Goal: Check status: Check status

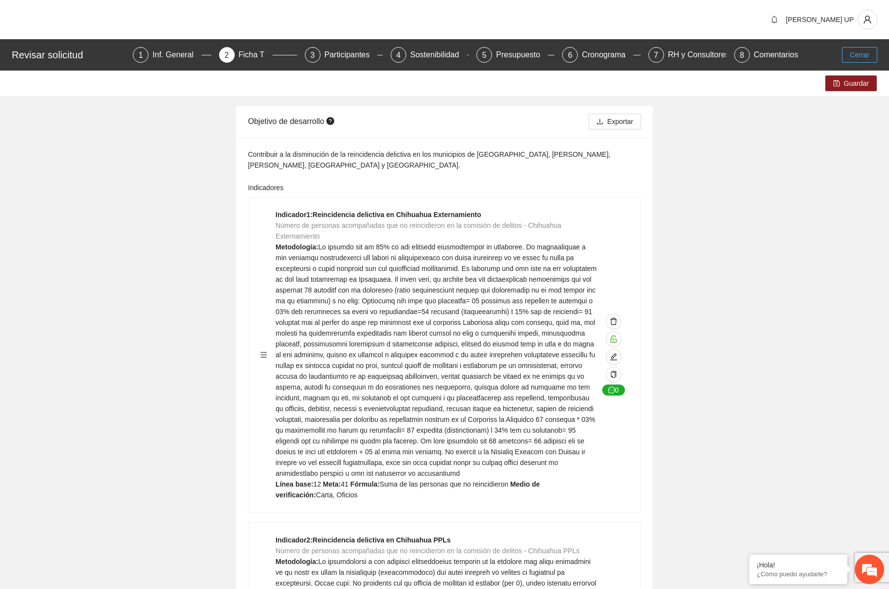
click at [859, 47] on button "Cerrar" at bounding box center [859, 55] width 35 height 16
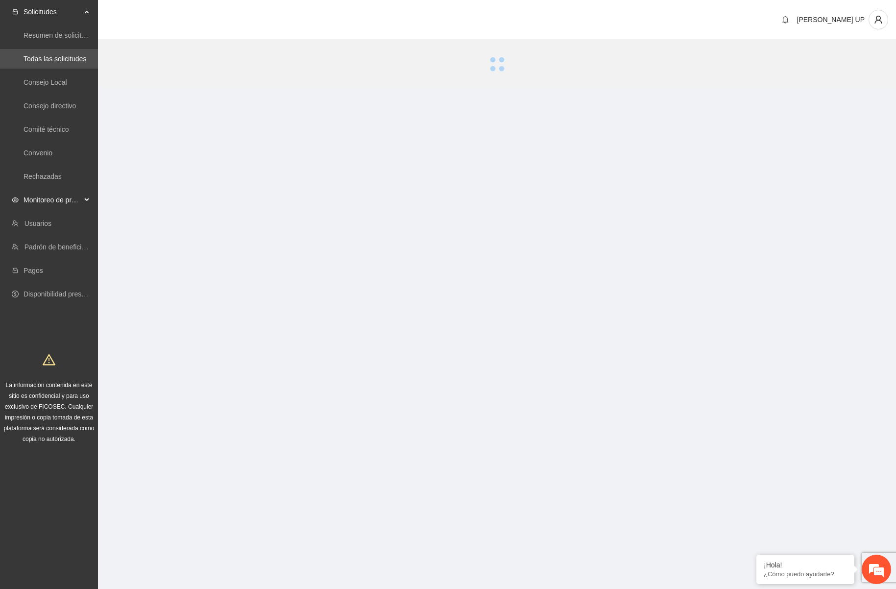
click at [48, 205] on span "Monitoreo de proyectos" at bounding box center [53, 200] width 58 height 20
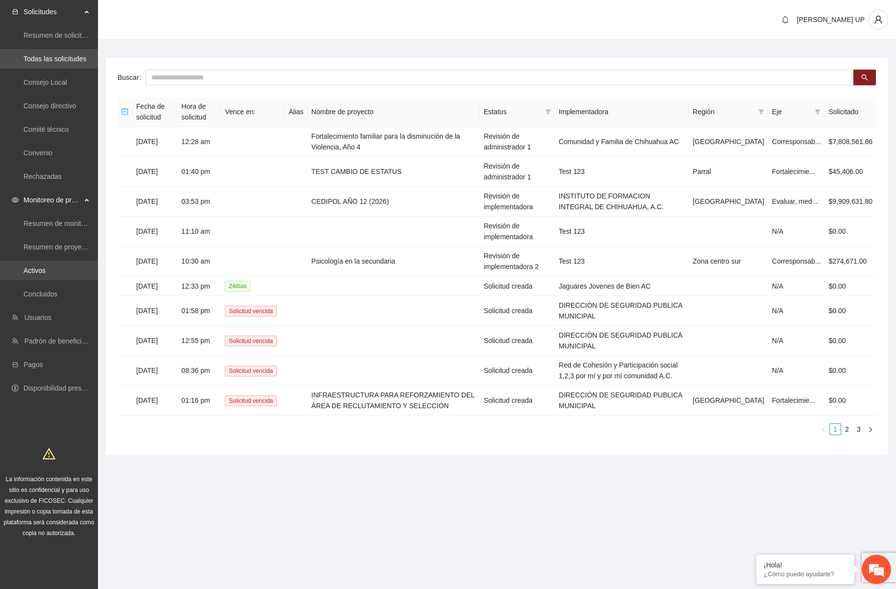
click at [46, 267] on link "Activos" at bounding box center [35, 271] width 22 height 8
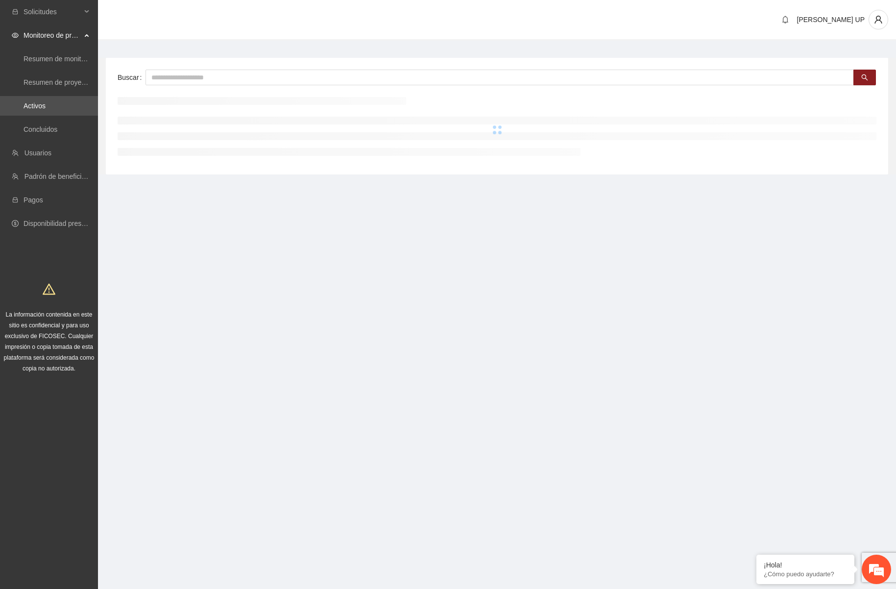
click at [169, 92] on div "Buscar" at bounding box center [497, 116] width 782 height 117
click at [177, 81] on input "text" at bounding box center [500, 78] width 708 height 16
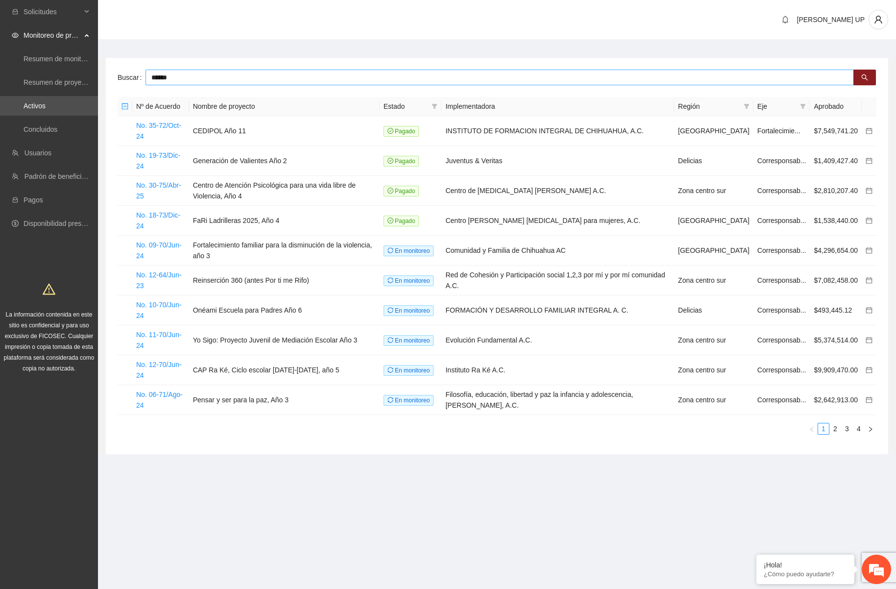
type input "******"
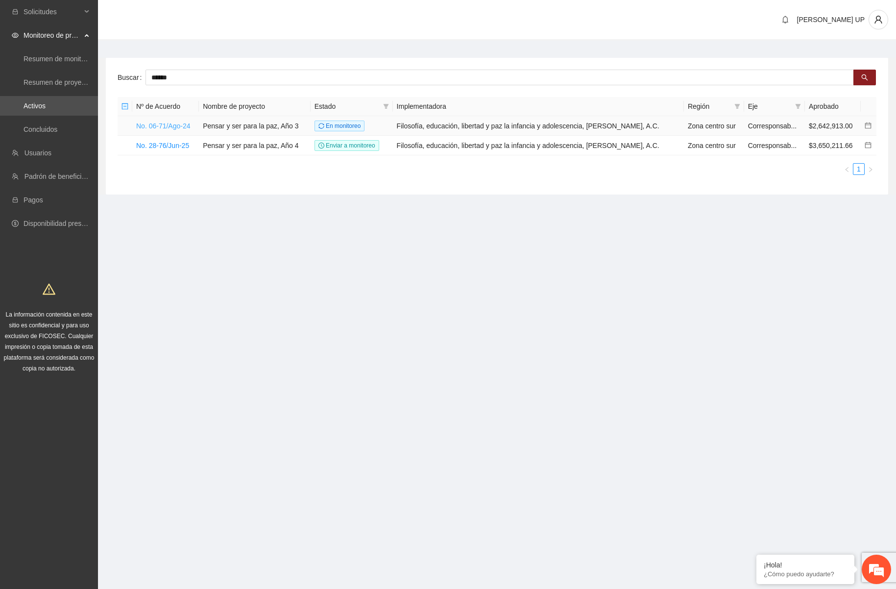
click at [179, 126] on link "No. 06-71/Ago-24" at bounding box center [163, 126] width 54 height 8
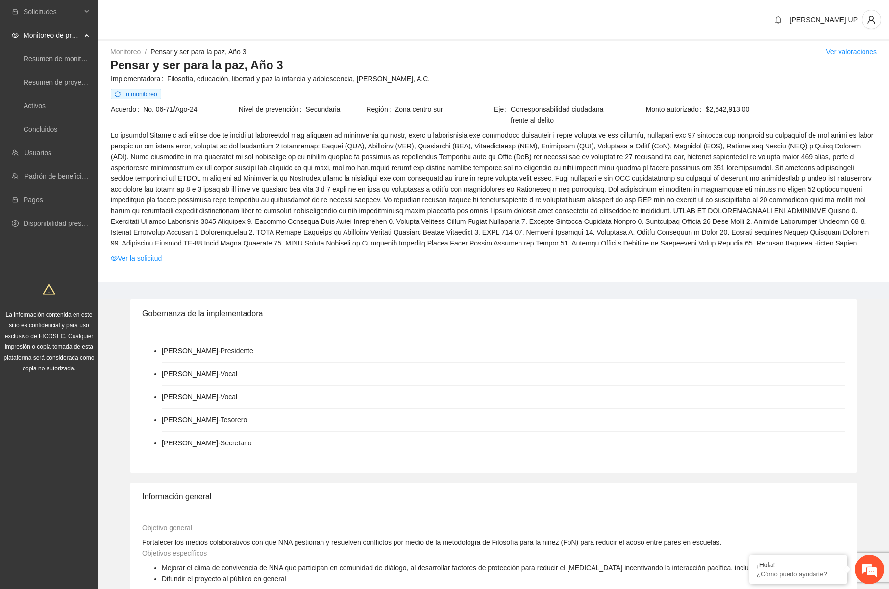
click at [294, 250] on td at bounding box center [493, 190] width 766 height 123
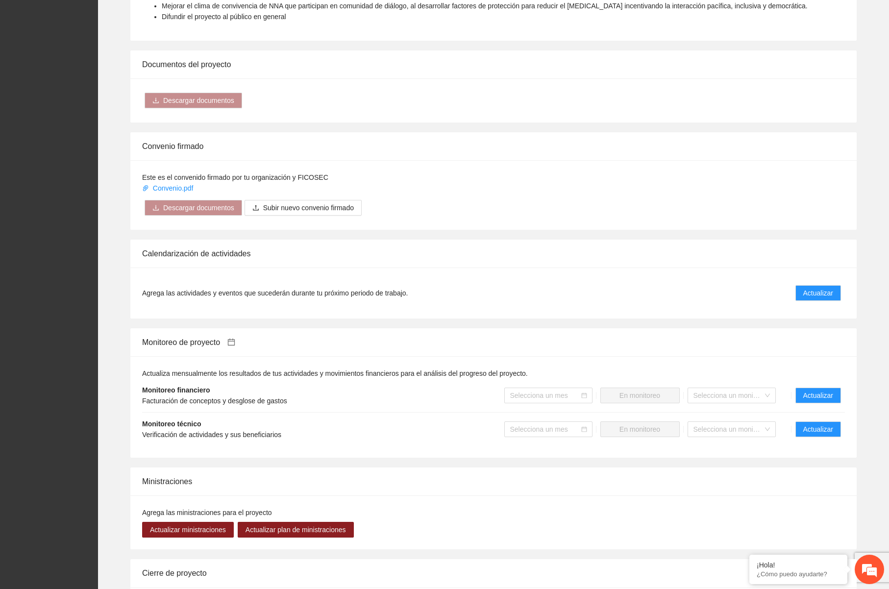
scroll to position [716, 0]
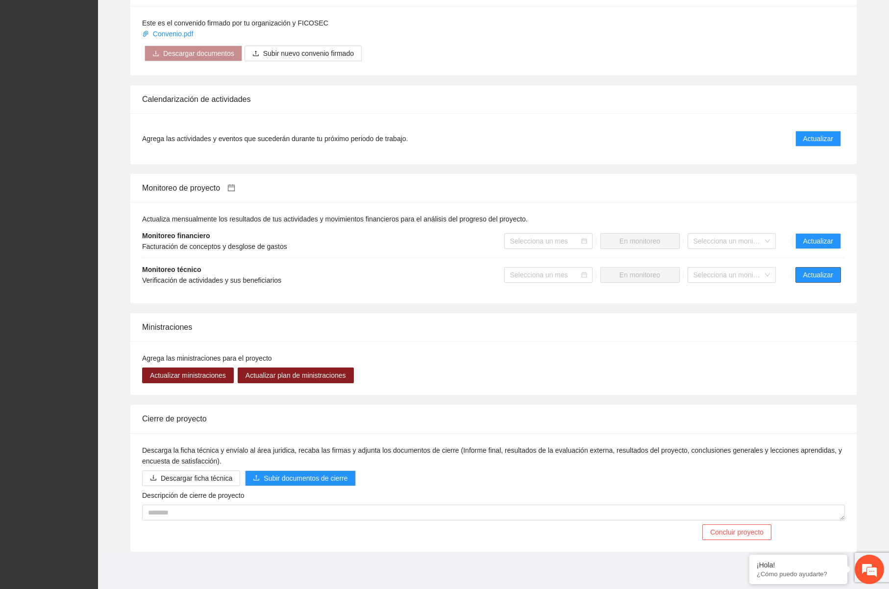
click at [821, 277] on span "Actualizar" at bounding box center [818, 274] width 30 height 11
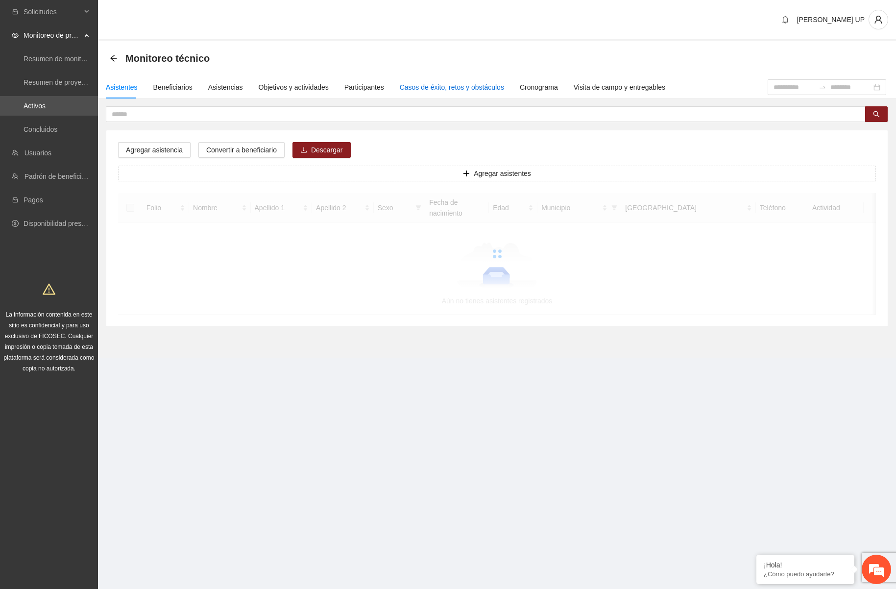
click at [408, 90] on div "Casos de éxito, retos y obstáculos" at bounding box center [452, 87] width 104 height 11
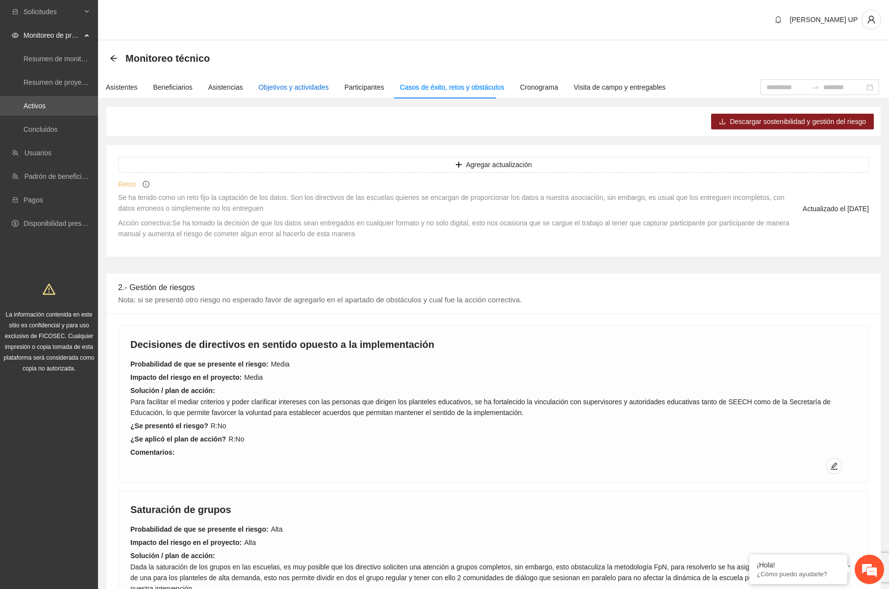
click at [318, 89] on div "Objetivos y actividades" at bounding box center [294, 87] width 70 height 11
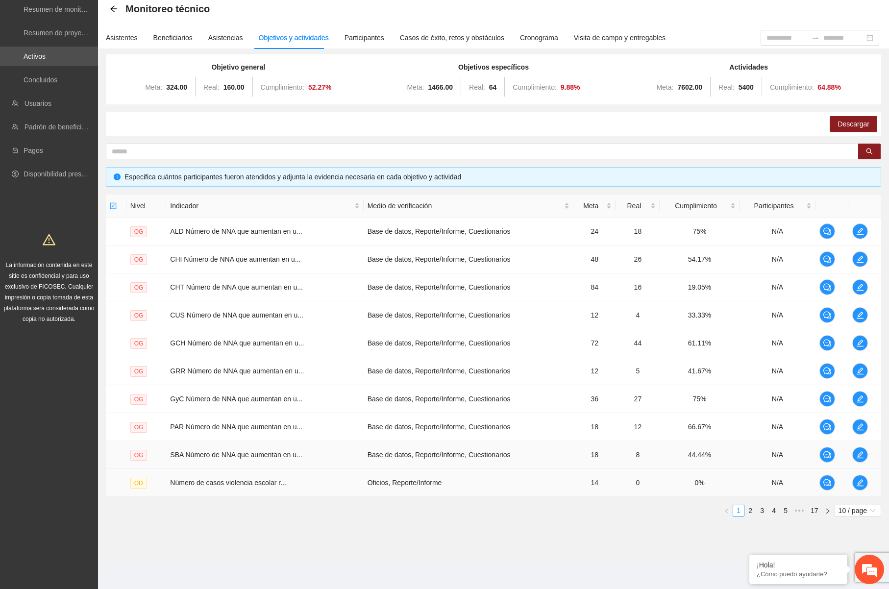
scroll to position [51, 0]
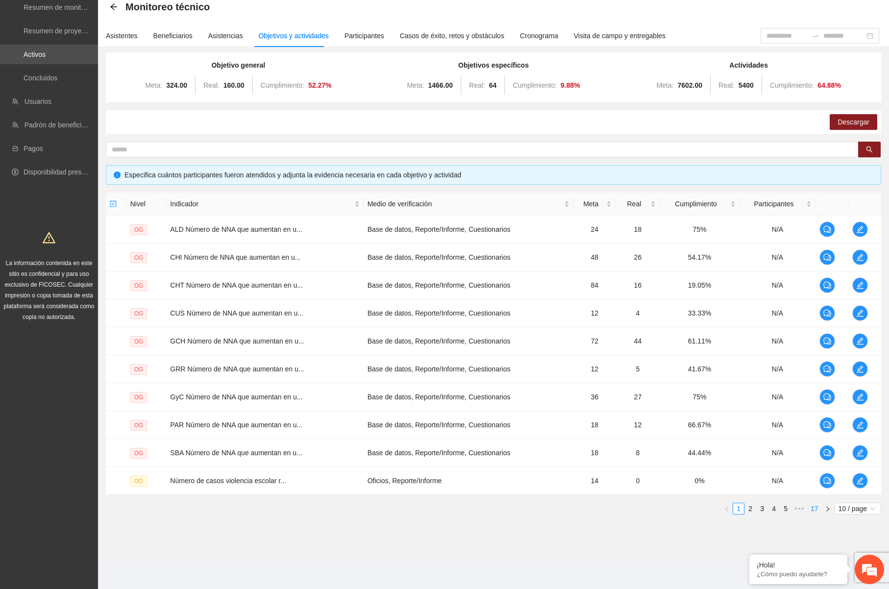
click at [818, 507] on link "17" at bounding box center [814, 508] width 14 height 11
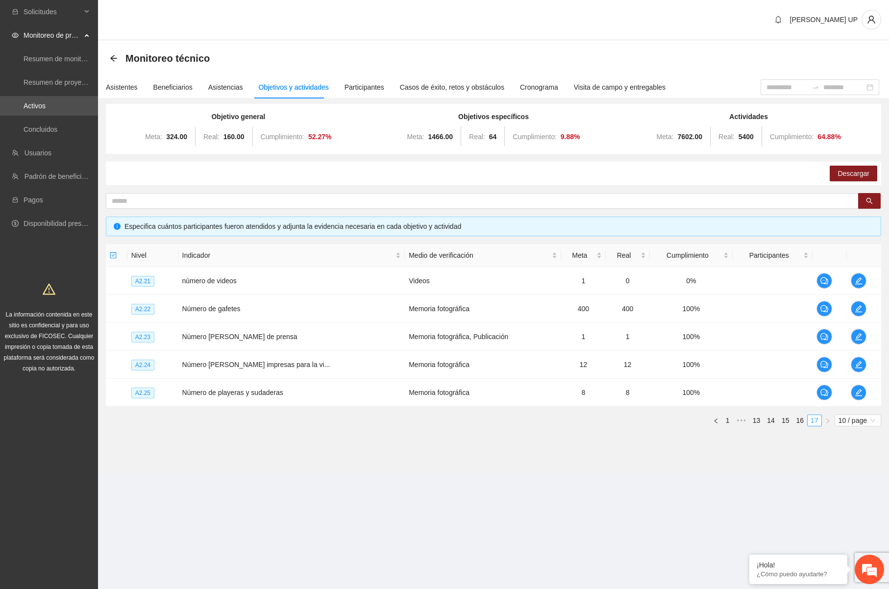
scroll to position [0, 0]
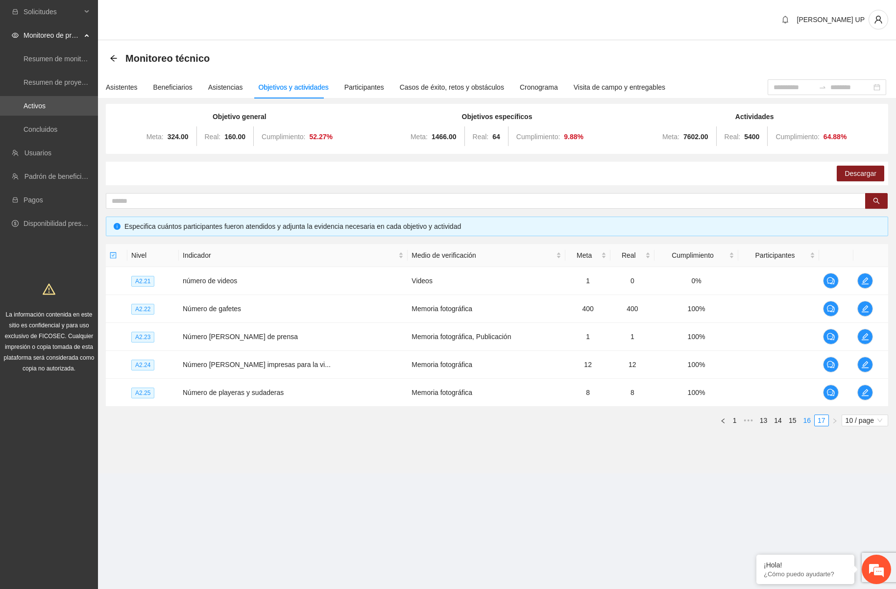
click at [809, 419] on link "16" at bounding box center [807, 420] width 14 height 11
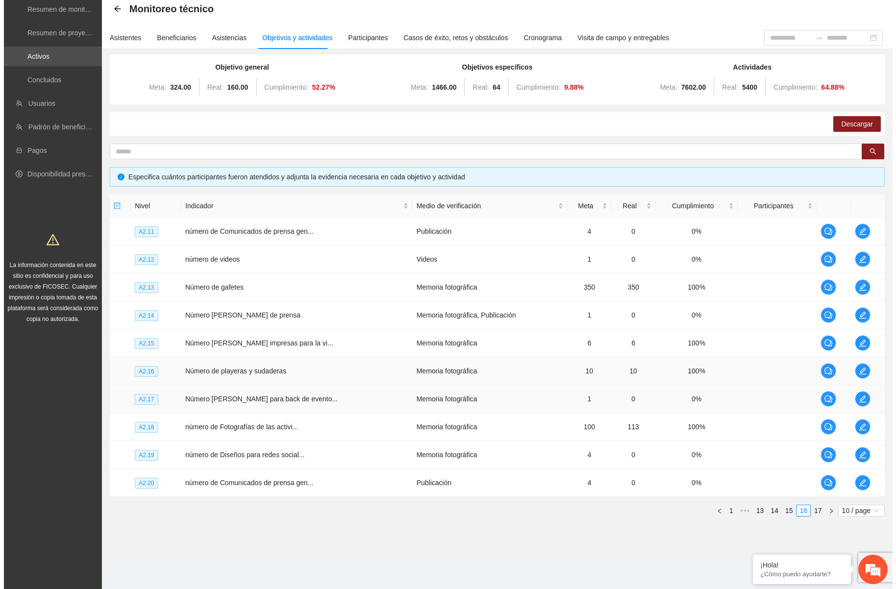
scroll to position [51, 0]
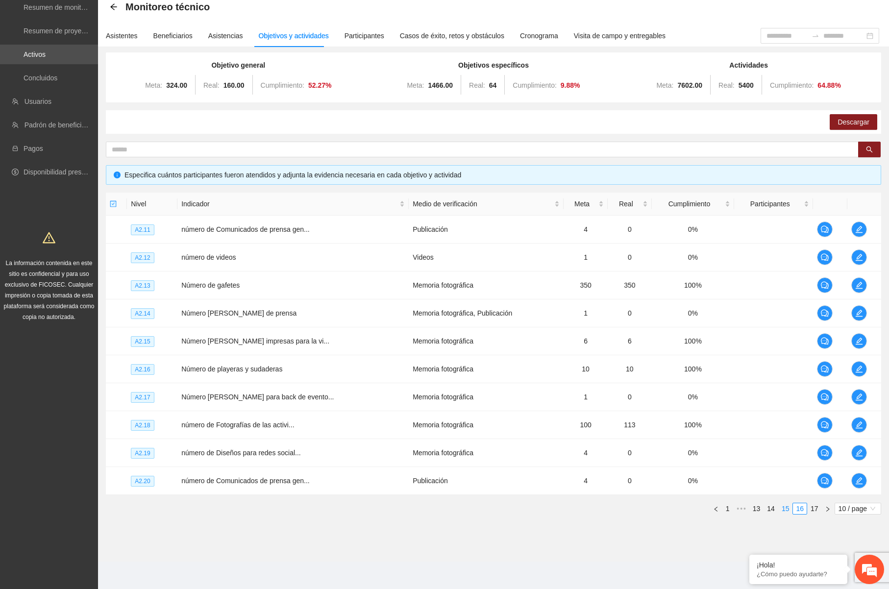
click at [786, 512] on link "15" at bounding box center [786, 508] width 14 height 11
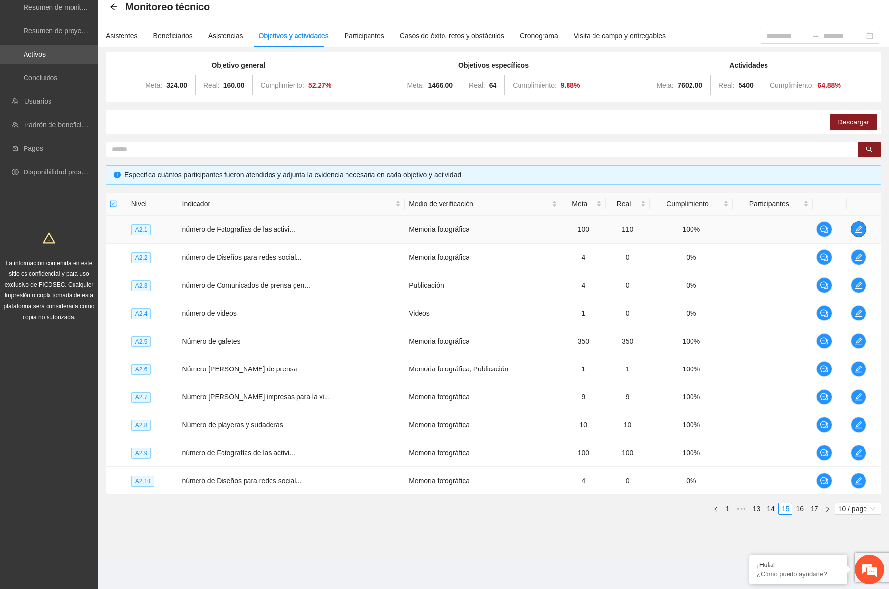
click at [855, 232] on icon "edit" at bounding box center [858, 229] width 7 height 7
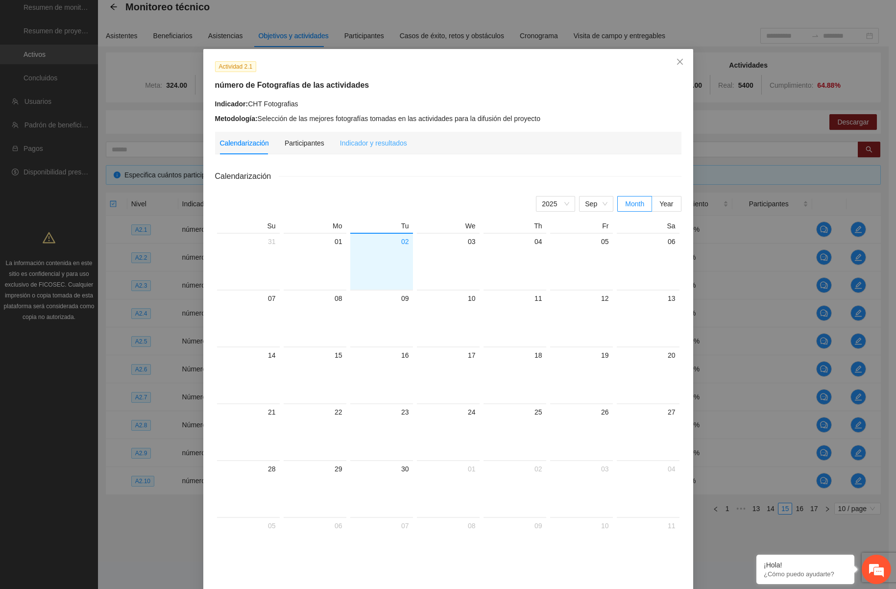
click at [368, 132] on div "Indicador y resultados" at bounding box center [373, 143] width 67 height 23
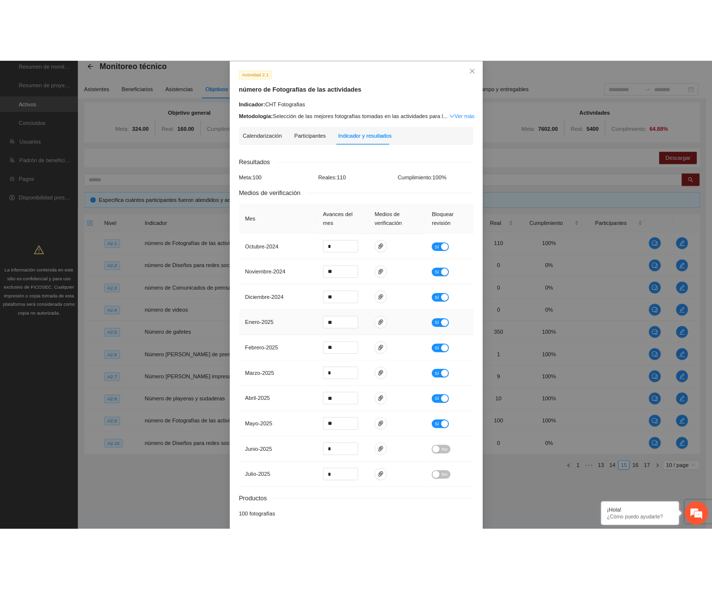
scroll to position [91, 0]
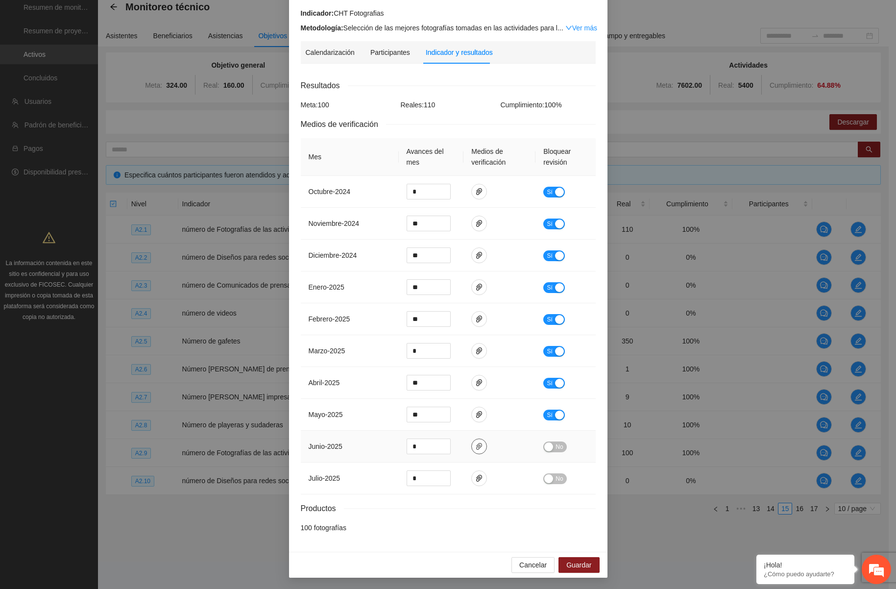
click at [472, 452] on button "button" at bounding box center [479, 446] width 16 height 16
click at [478, 484] on button "button" at bounding box center [479, 478] width 16 height 16
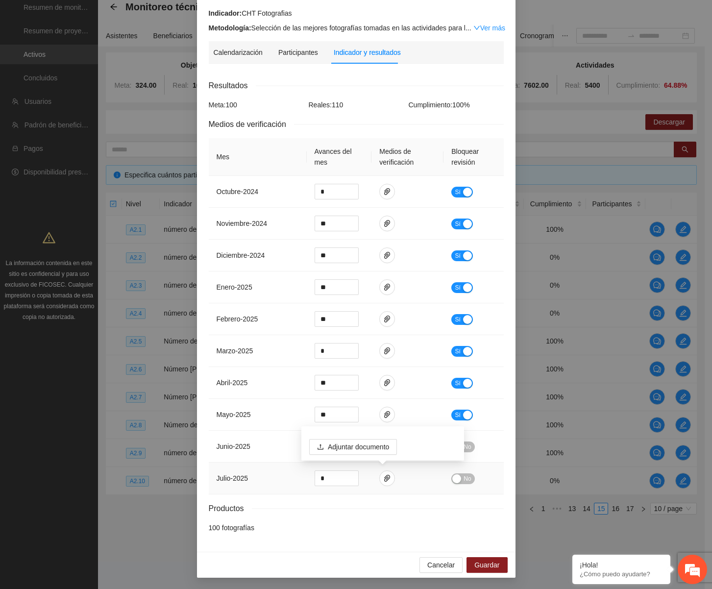
click at [459, 485] on td "No" at bounding box center [473, 478] width 60 height 32
click at [463, 478] on span "No" at bounding box center [466, 478] width 7 height 11
click at [463, 450] on span "No" at bounding box center [466, 446] width 7 height 11
click at [494, 559] on button "Guardar" at bounding box center [486, 565] width 41 height 16
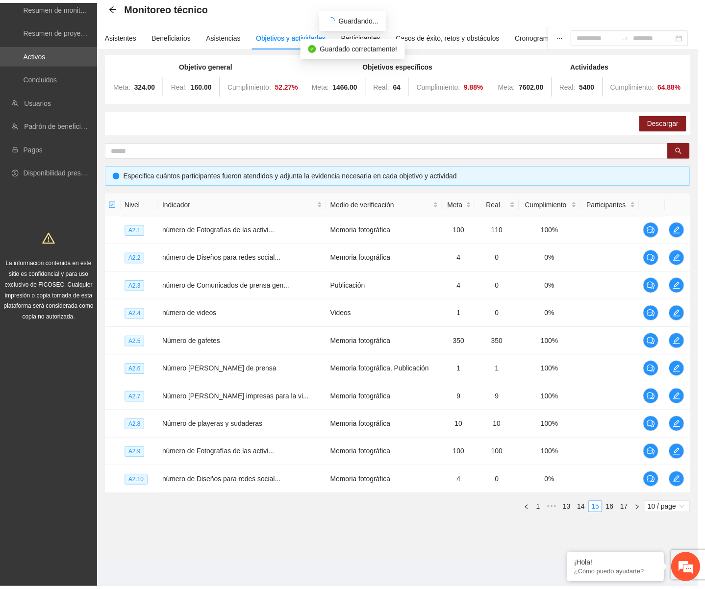
scroll to position [42, 0]
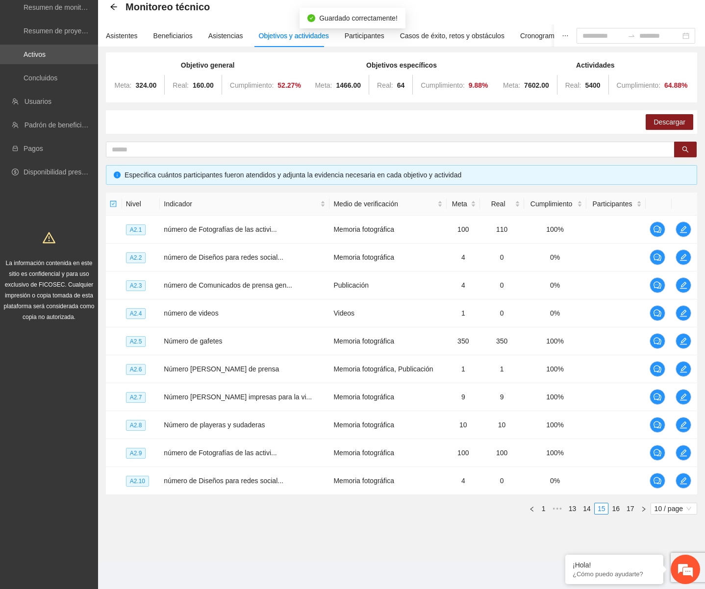
click at [628, 517] on div "Nivel Indicador Medio de verificación Meta Real Cumplimiento Participantes A2.1…" at bounding box center [401, 358] width 591 height 330
click at [629, 511] on link "17" at bounding box center [630, 508] width 14 height 11
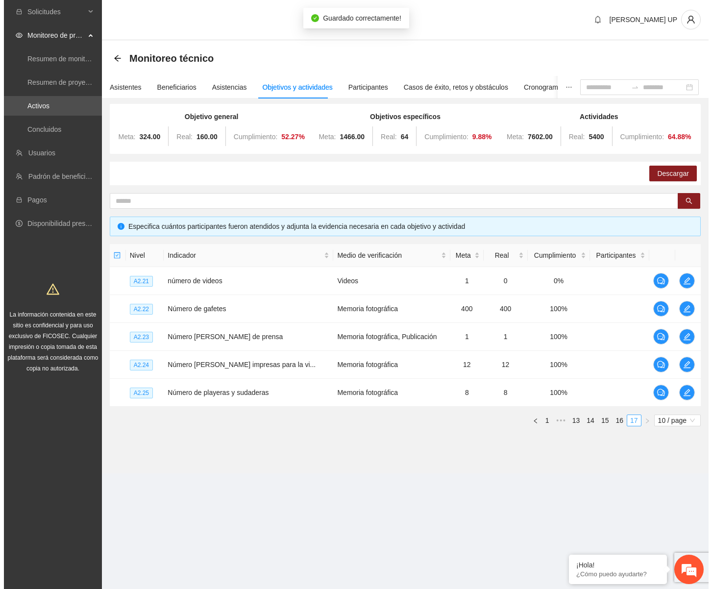
scroll to position [0, 0]
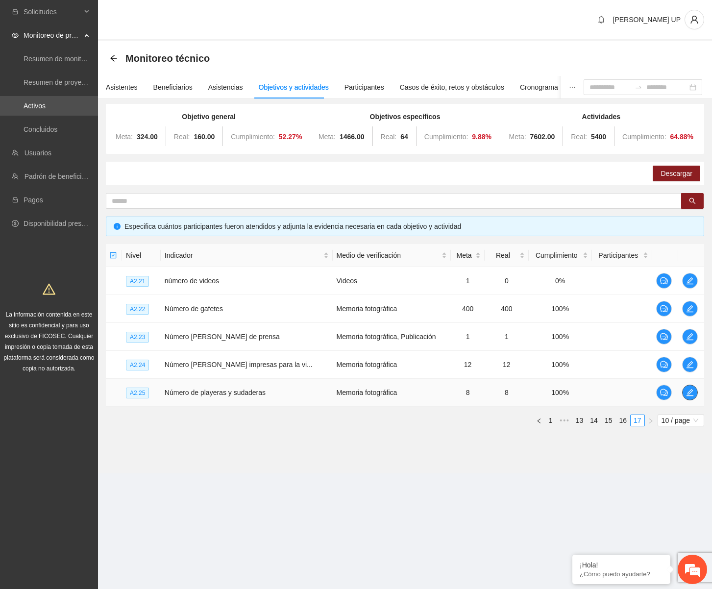
click at [692, 392] on icon "edit" at bounding box center [690, 393] width 8 height 8
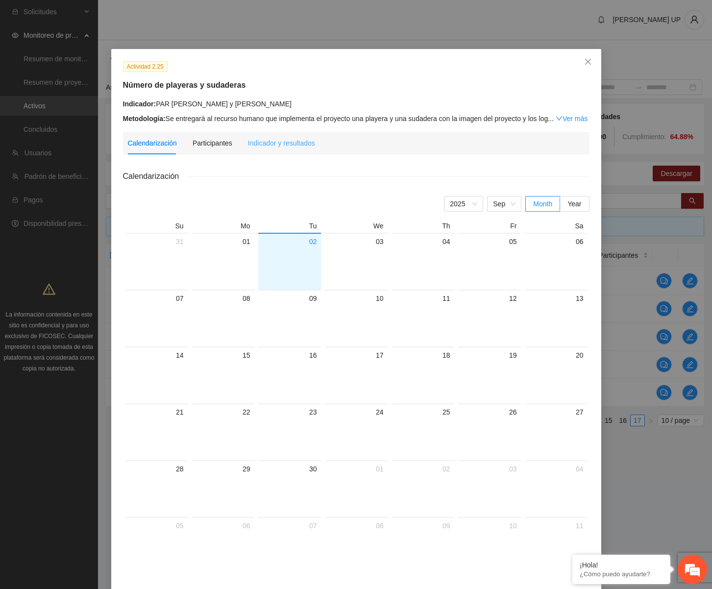
click at [298, 148] on div "Indicador y resultados" at bounding box center [281, 143] width 67 height 23
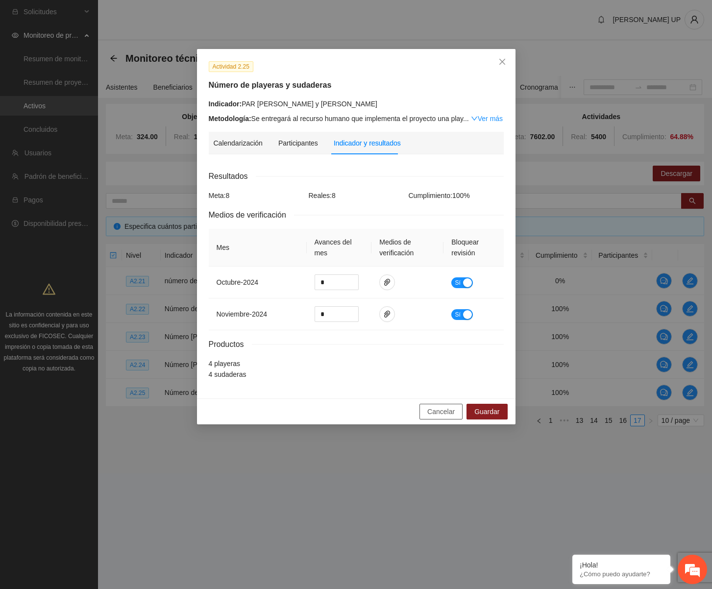
click at [449, 406] on span "Cancelar" at bounding box center [440, 411] width 27 height 11
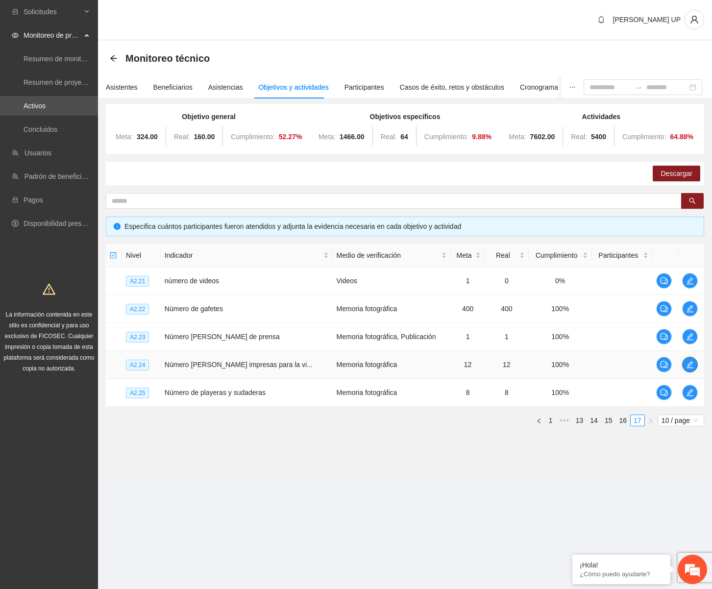
click at [694, 361] on span "edit" at bounding box center [689, 365] width 15 height 8
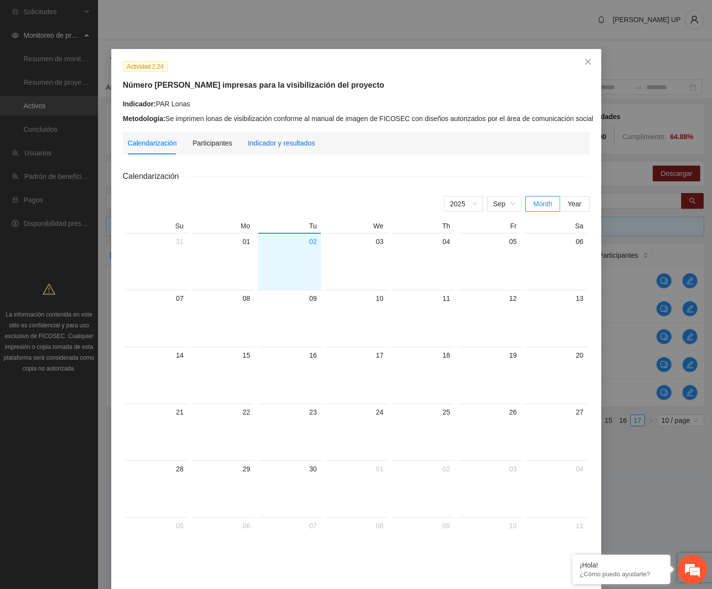
click at [281, 147] on div "Indicador y resultados" at bounding box center [281, 143] width 67 height 11
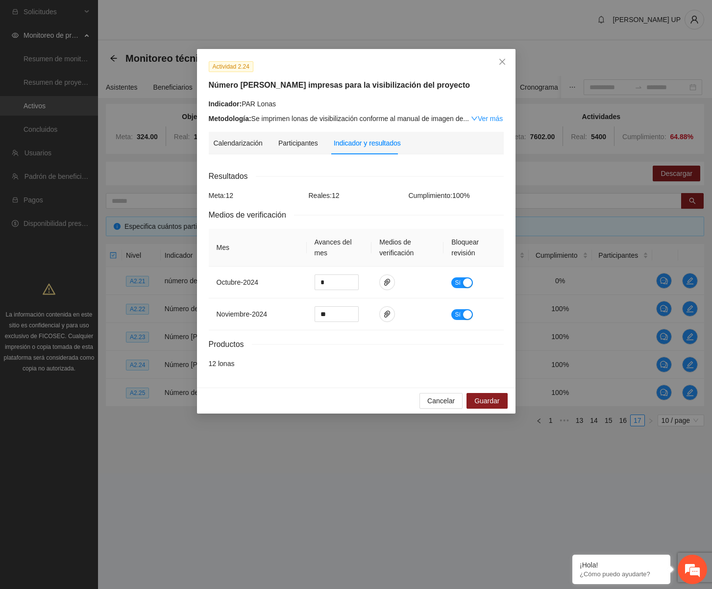
click at [499, 149] on div "Calendarización Participantes Indicador y resultados" at bounding box center [356, 143] width 295 height 23
click at [509, 66] on span "Close" at bounding box center [502, 62] width 26 height 26
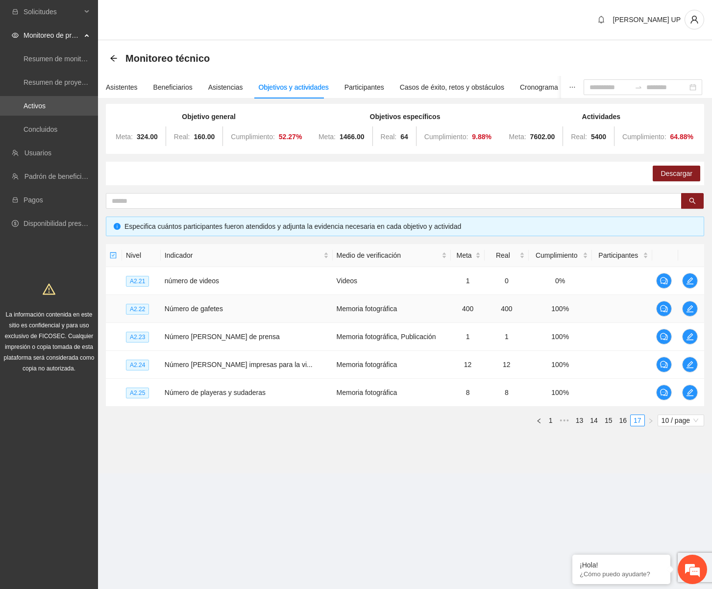
drag, startPoint x: 433, startPoint y: 315, endPoint x: 466, endPoint y: 312, distance: 33.5
click at [451, 315] on td "400" at bounding box center [468, 309] width 34 height 28
click at [695, 341] on td at bounding box center [691, 337] width 26 height 28
click at [683, 335] on span "edit" at bounding box center [689, 337] width 15 height 8
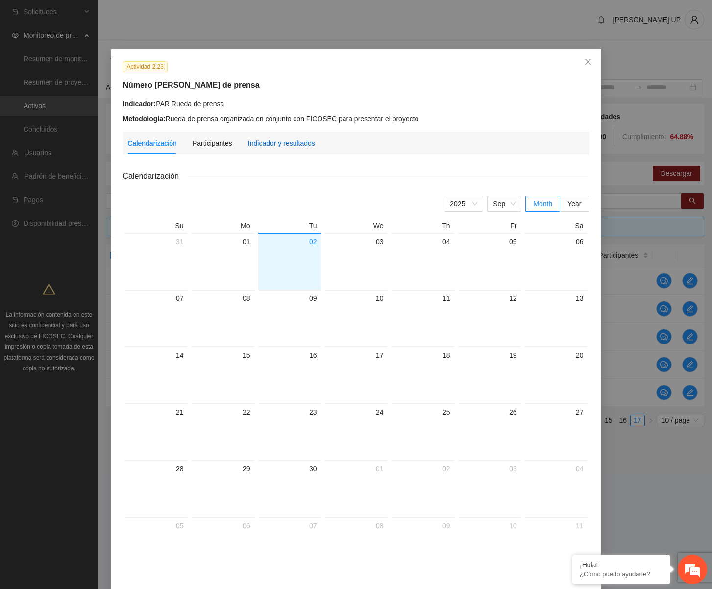
click at [283, 147] on div "Indicador y resultados" at bounding box center [281, 143] width 67 height 11
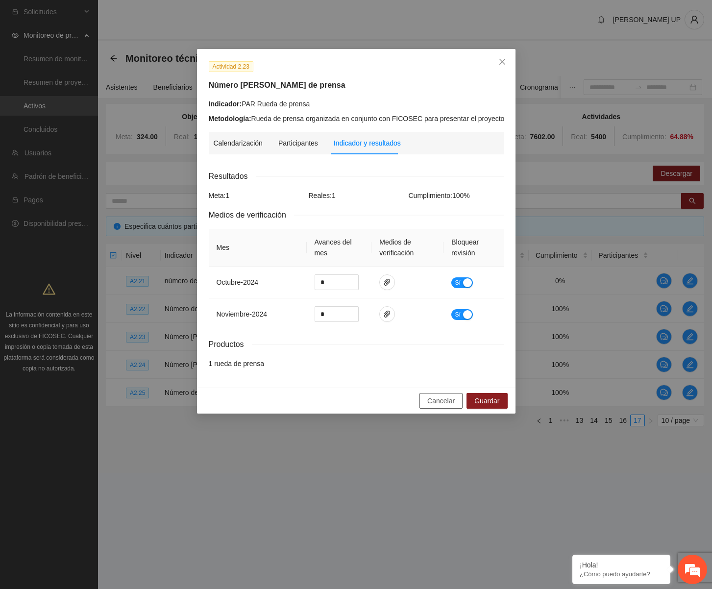
click at [428, 394] on button "Cancelar" at bounding box center [440, 401] width 43 height 16
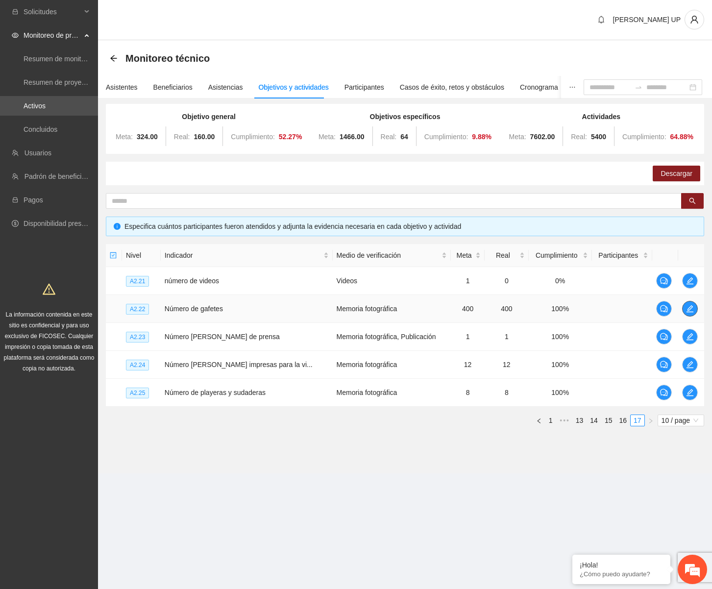
click at [689, 312] on icon "edit" at bounding box center [689, 308] width 7 height 7
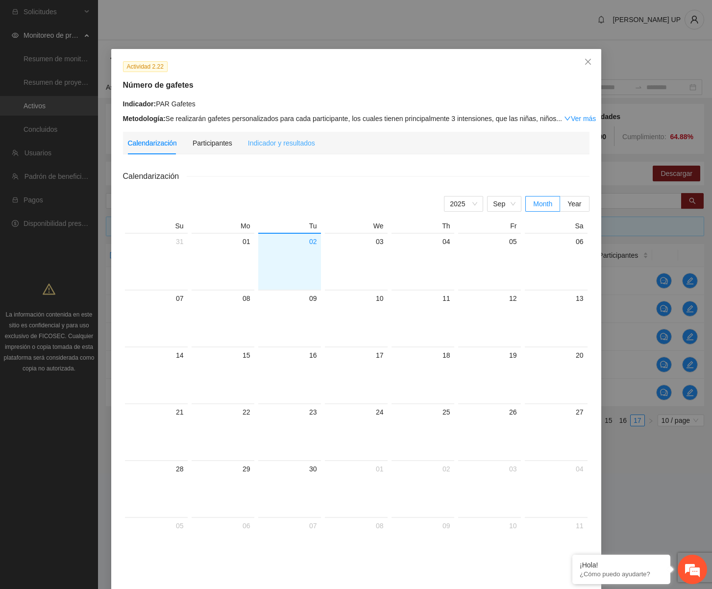
click at [260, 148] on div "Indicador y resultados" at bounding box center [281, 143] width 67 height 23
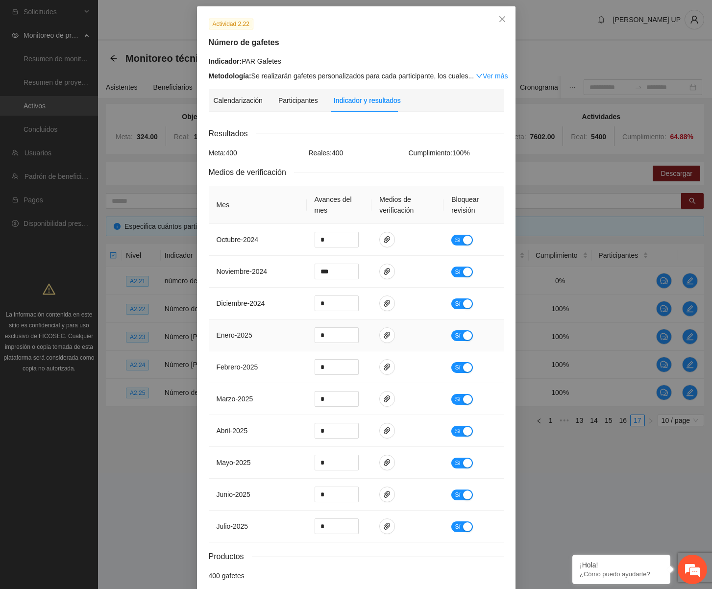
scroll to position [91, 0]
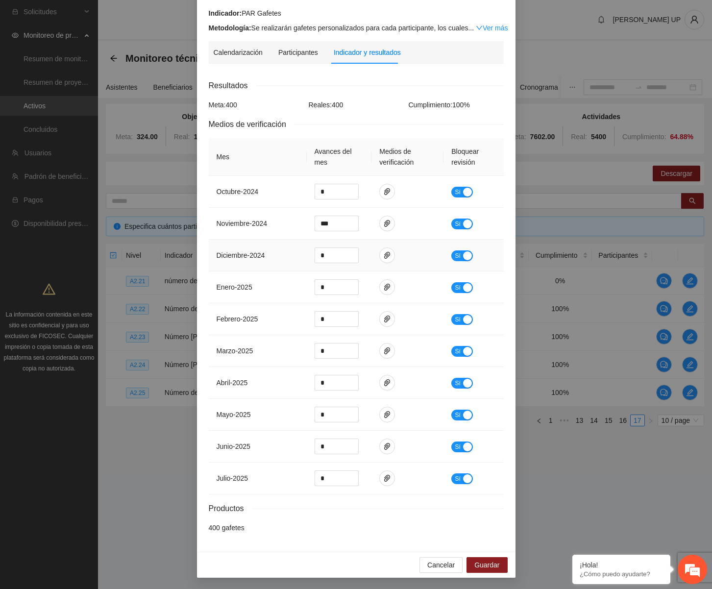
click at [393, 241] on td at bounding box center [407, 256] width 72 height 32
click at [433, 568] on span "Cancelar" at bounding box center [440, 565] width 27 height 11
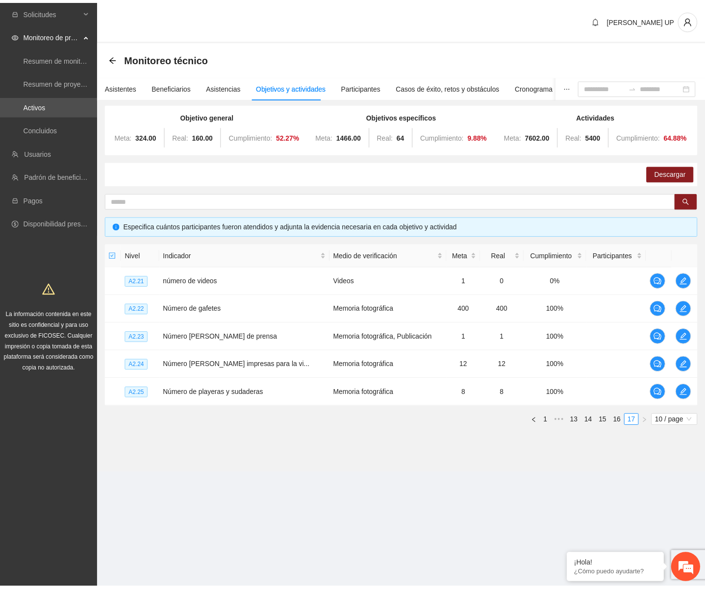
scroll to position [42, 0]
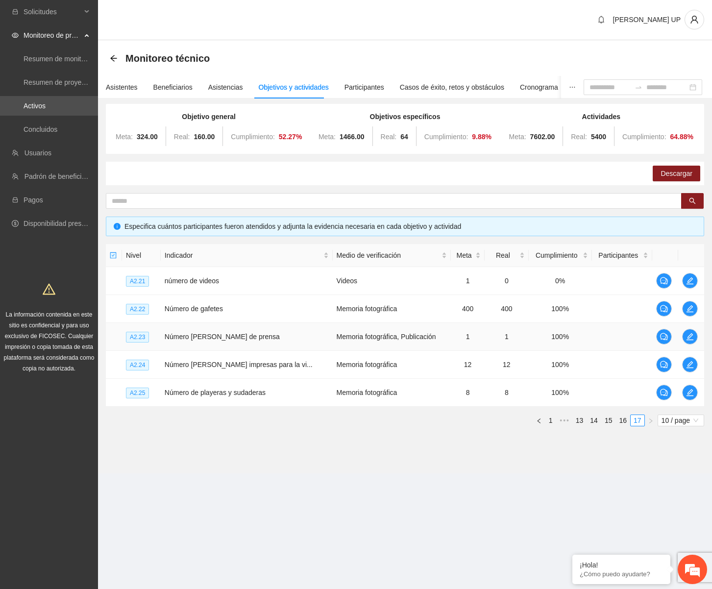
click at [404, 344] on td "Memoria fotográfica, Publicación" at bounding box center [392, 337] width 119 height 28
click at [622, 419] on link "16" at bounding box center [623, 420] width 14 height 11
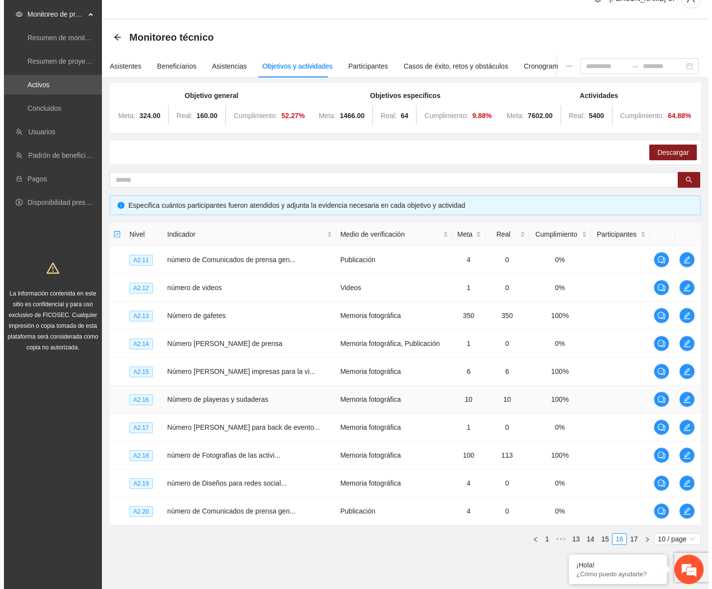
scroll to position [51, 0]
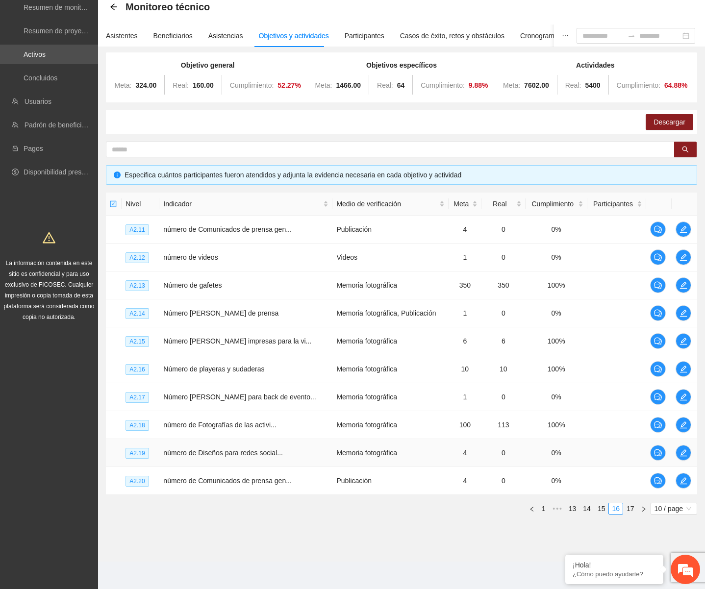
click at [407, 446] on td "Memoria fotográfica" at bounding box center [390, 453] width 116 height 28
click at [461, 322] on td "1" at bounding box center [464, 313] width 33 height 28
click at [685, 424] on icon "edit" at bounding box center [683, 425] width 8 height 8
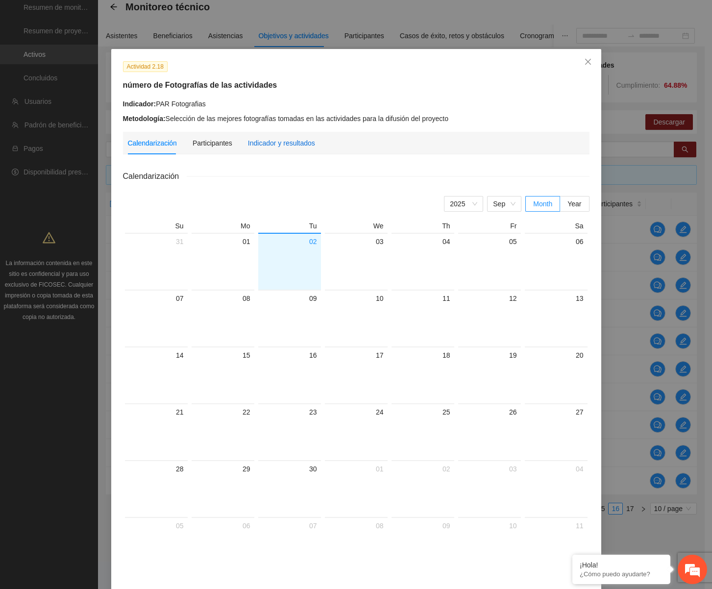
click at [274, 146] on div "Indicador y resultados" at bounding box center [281, 143] width 67 height 11
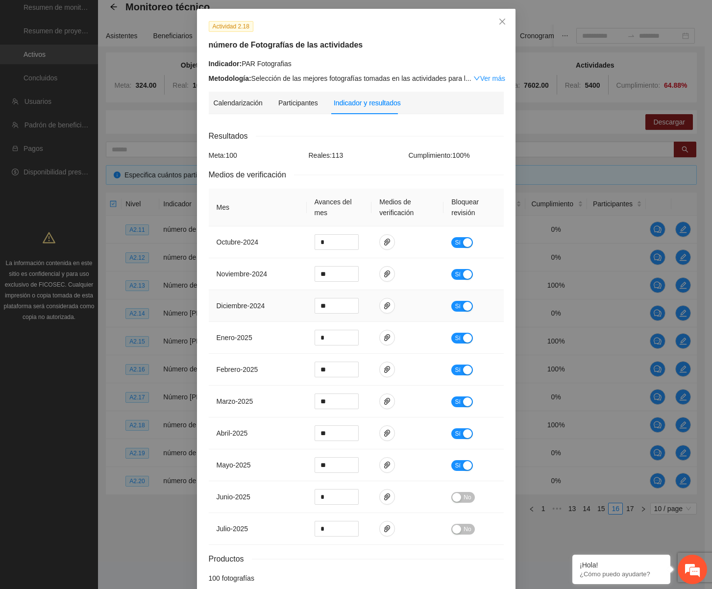
scroll to position [91, 0]
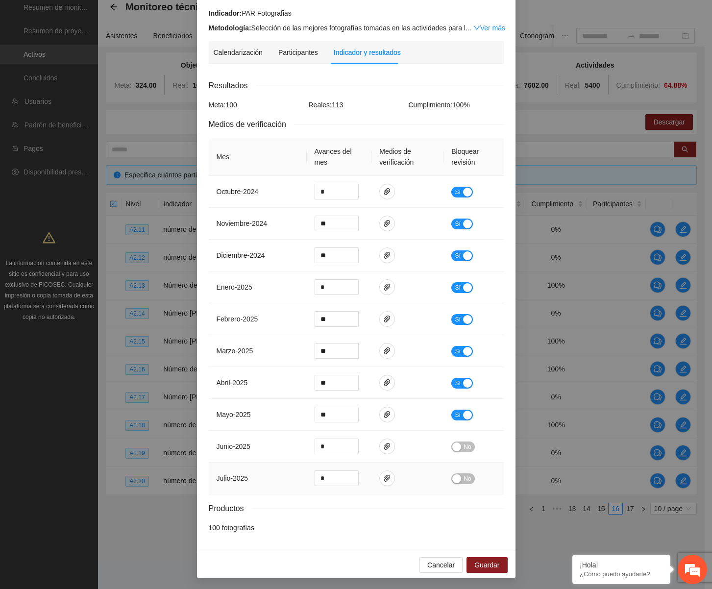
click at [460, 473] on div "No" at bounding box center [473, 478] width 44 height 11
click at [463, 447] on span "No" at bounding box center [466, 446] width 7 height 11
click at [461, 487] on td "No" at bounding box center [473, 478] width 60 height 32
click at [463, 480] on span "No" at bounding box center [466, 478] width 7 height 11
click at [488, 558] on button "Guardar" at bounding box center [486, 565] width 41 height 16
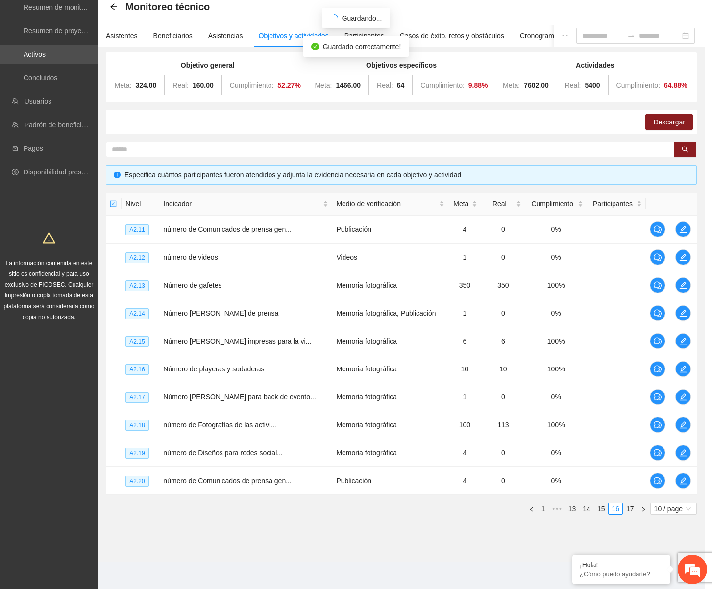
scroll to position [42, 0]
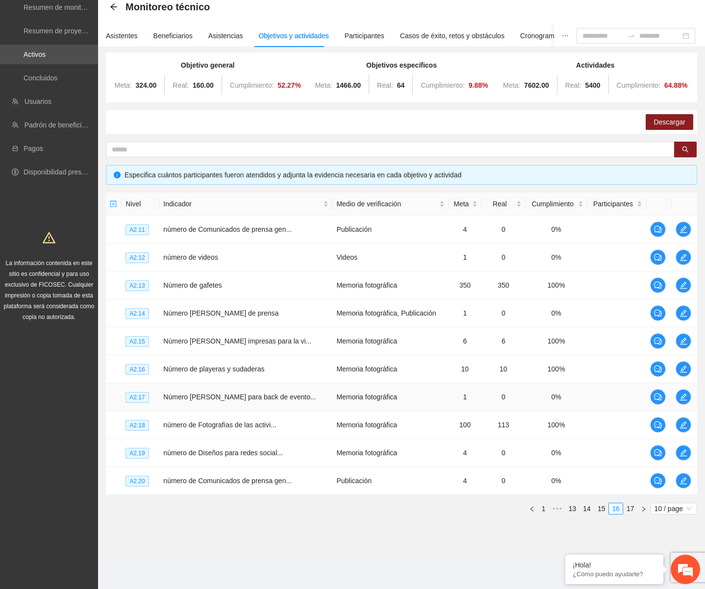
click at [690, 393] on td at bounding box center [683, 397] width 25 height 28
click at [684, 396] on icon "edit" at bounding box center [683, 397] width 8 height 8
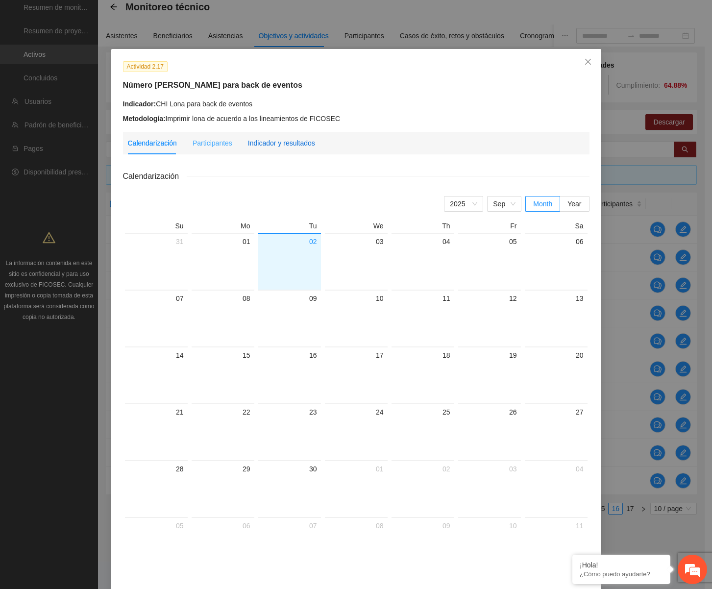
click at [277, 146] on div "Indicador y resultados" at bounding box center [281, 143] width 67 height 11
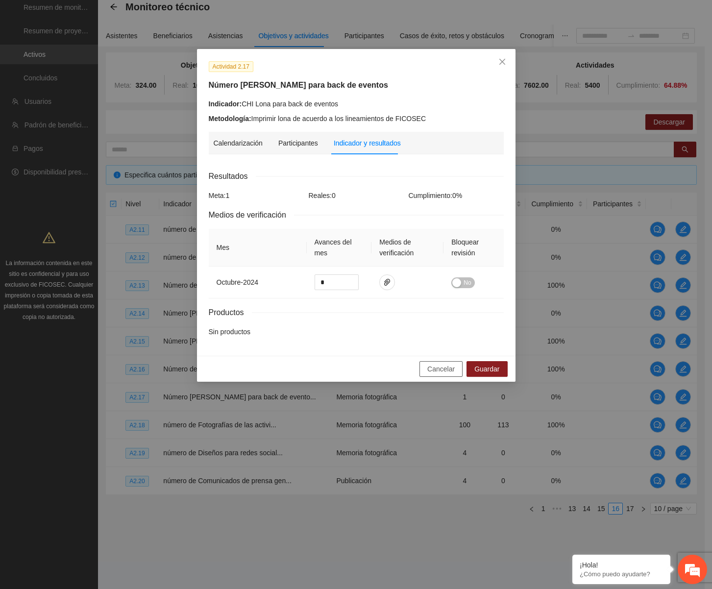
click at [447, 370] on span "Cancelar" at bounding box center [440, 369] width 27 height 11
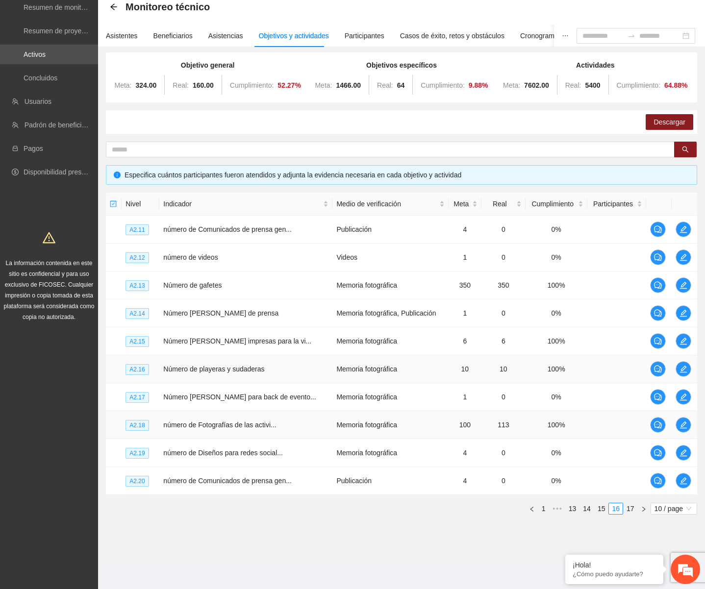
drag, startPoint x: 459, startPoint y: 359, endPoint x: 598, endPoint y: 417, distance: 151.1
click at [460, 359] on td "10" at bounding box center [464, 369] width 33 height 28
click at [682, 399] on icon "edit" at bounding box center [683, 397] width 8 height 8
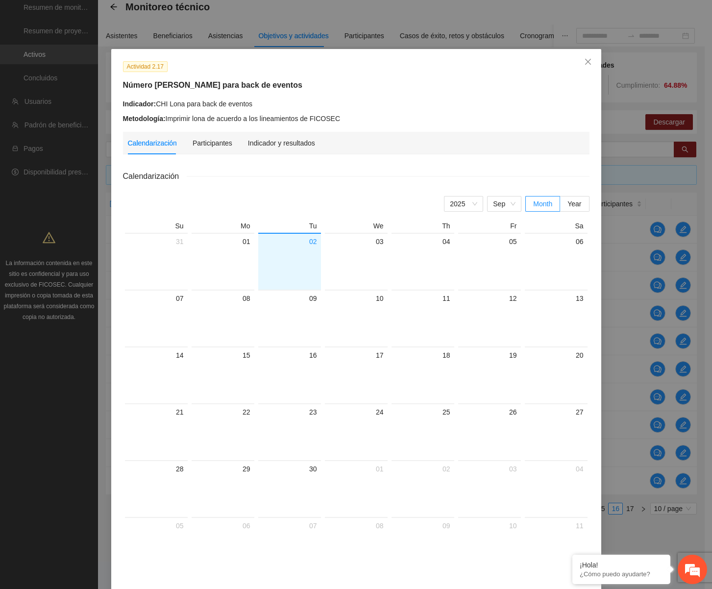
click at [268, 136] on div "Indicador y resultados" at bounding box center [281, 143] width 67 height 23
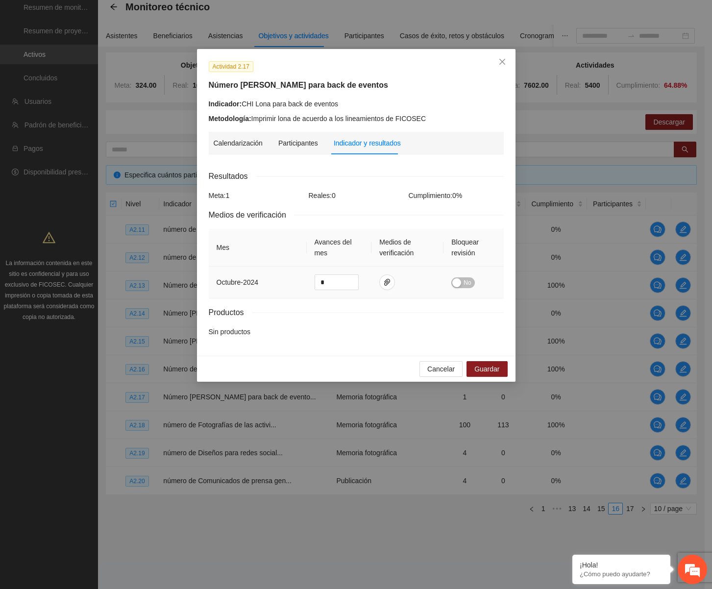
click at [459, 283] on div "button" at bounding box center [456, 282] width 9 height 9
click at [493, 378] on div "Cancelar Guardar" at bounding box center [356, 369] width 318 height 26
click at [493, 377] on div "Cancelar Guardar" at bounding box center [356, 369] width 318 height 26
click at [490, 369] on span "Guardar" at bounding box center [486, 369] width 25 height 11
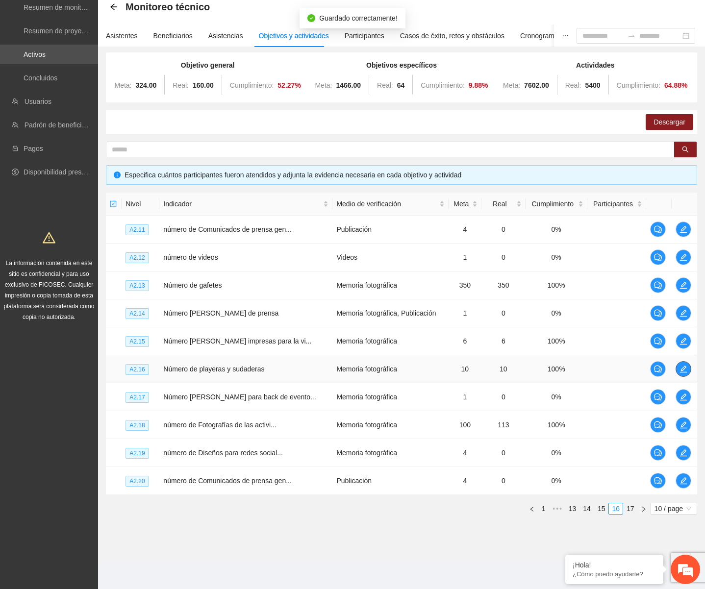
click at [679, 367] on icon "edit" at bounding box center [683, 369] width 8 height 8
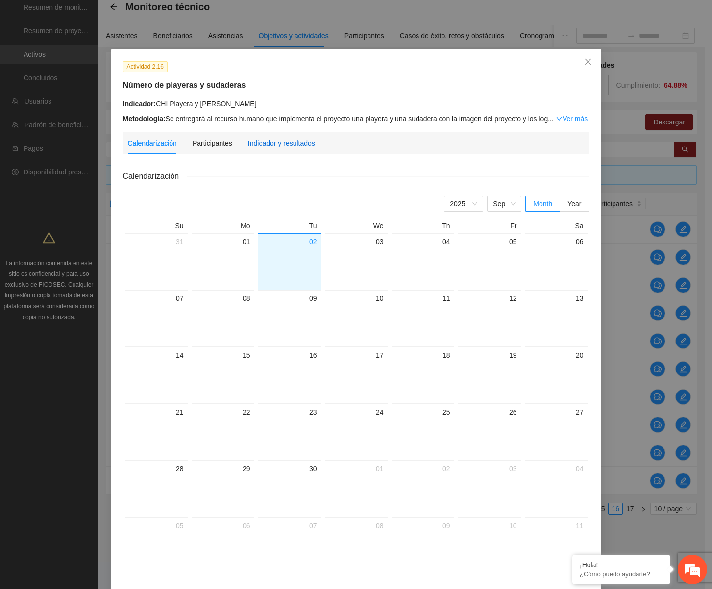
drag, startPoint x: 260, startPoint y: 145, endPoint x: 292, endPoint y: 154, distance: 33.6
click at [260, 146] on div "Indicador y resultados" at bounding box center [281, 143] width 67 height 11
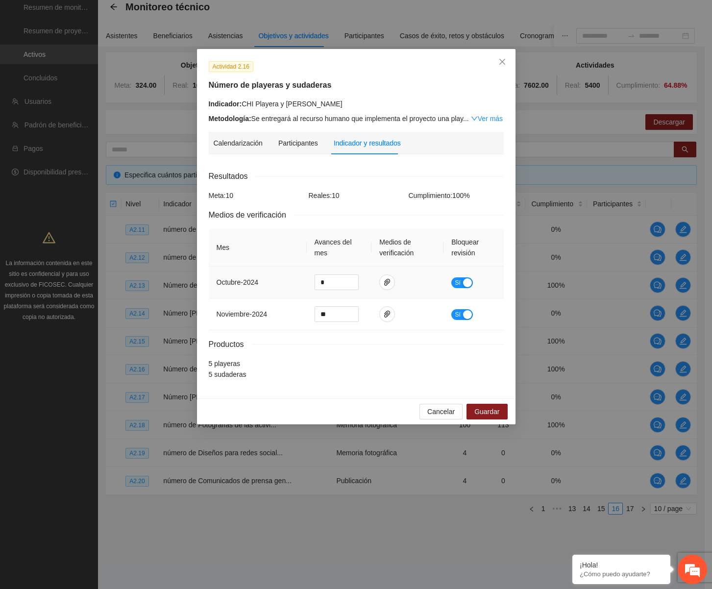
click at [436, 288] on td at bounding box center [407, 283] width 72 height 32
click at [440, 413] on span "Cancelar" at bounding box center [440, 411] width 27 height 11
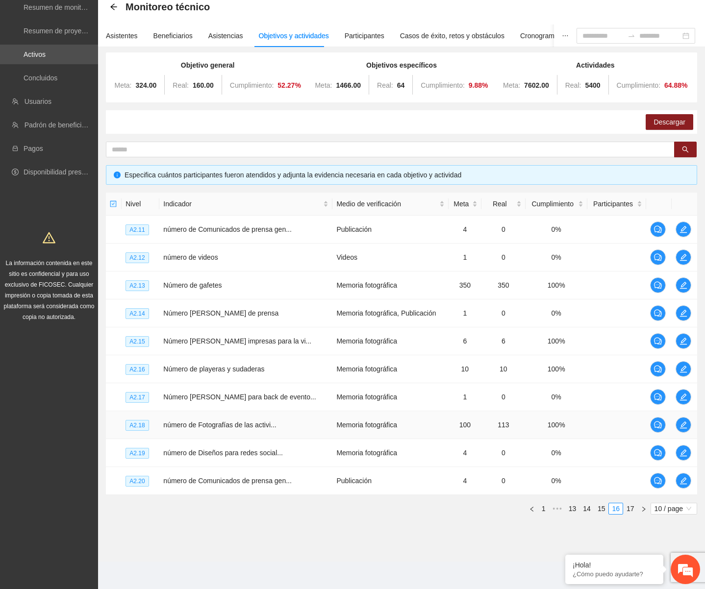
click at [414, 438] on td "Memoria fotográfica" at bounding box center [390, 425] width 116 height 28
click at [690, 339] on td at bounding box center [683, 341] width 25 height 28
click at [681, 332] on td at bounding box center [683, 341] width 25 height 28
click at [683, 337] on button "button" at bounding box center [683, 341] width 16 height 16
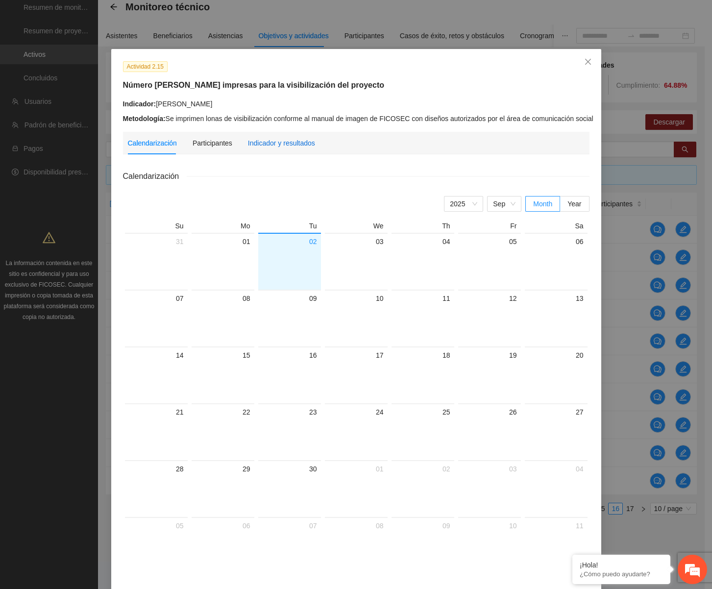
click at [290, 145] on div "Indicador y resultados" at bounding box center [281, 143] width 67 height 11
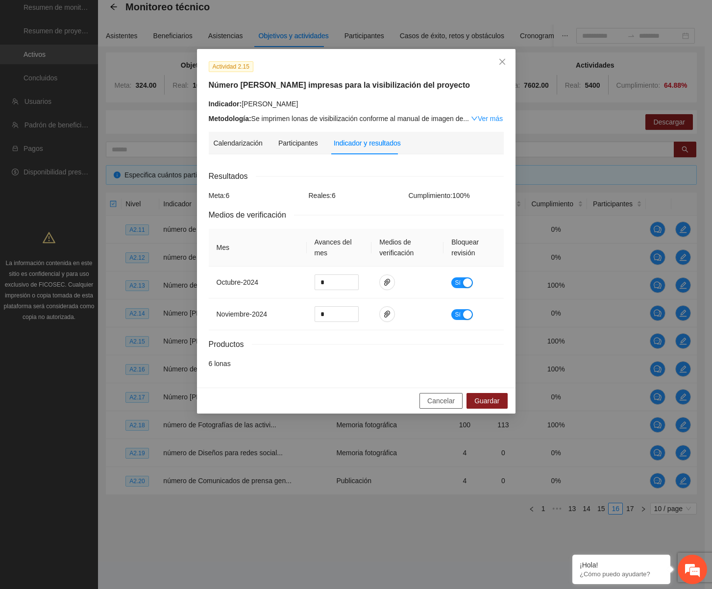
click at [436, 407] on button "Cancelar" at bounding box center [440, 401] width 43 height 16
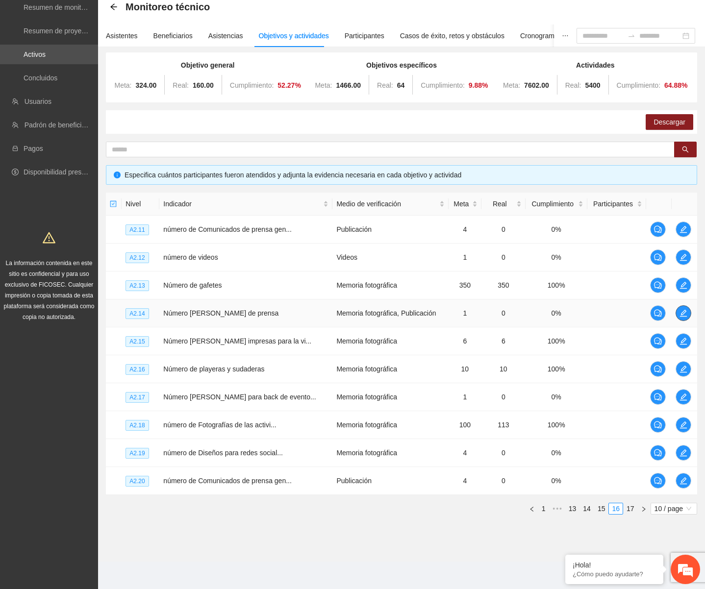
click at [685, 316] on icon "edit" at bounding box center [683, 313] width 7 height 7
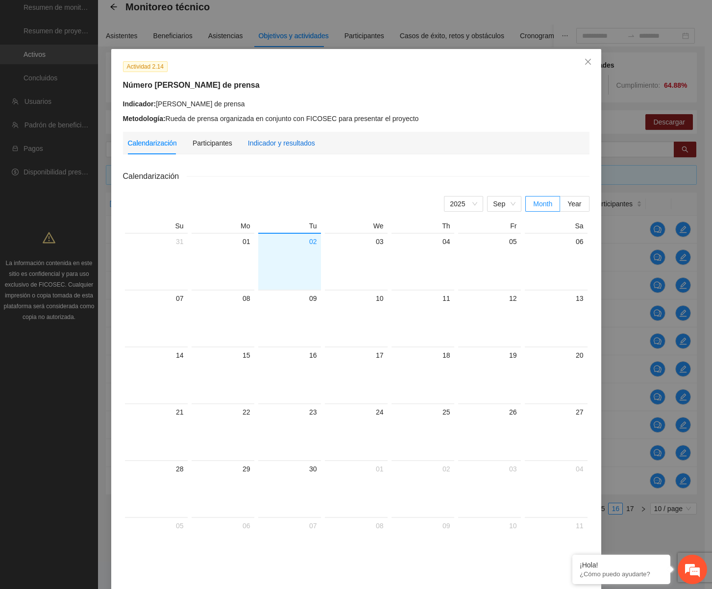
click at [294, 139] on div "Indicador y resultados" at bounding box center [281, 143] width 67 height 11
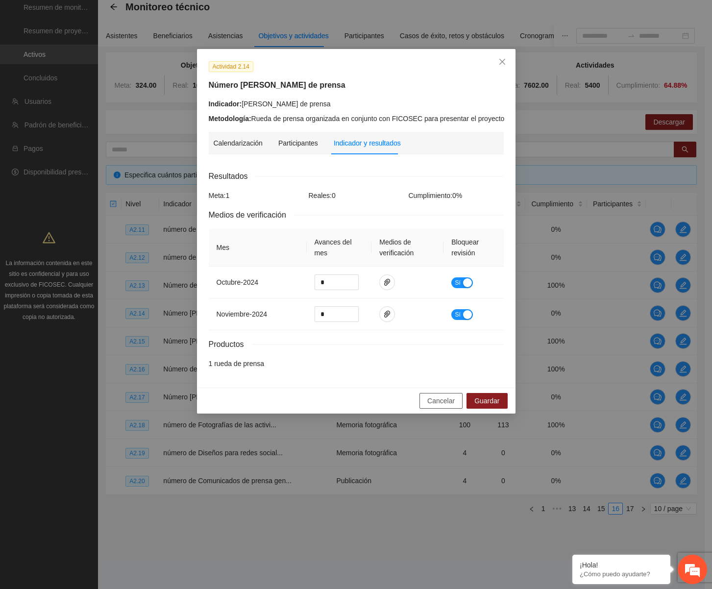
click at [433, 405] on span "Cancelar" at bounding box center [440, 400] width 27 height 11
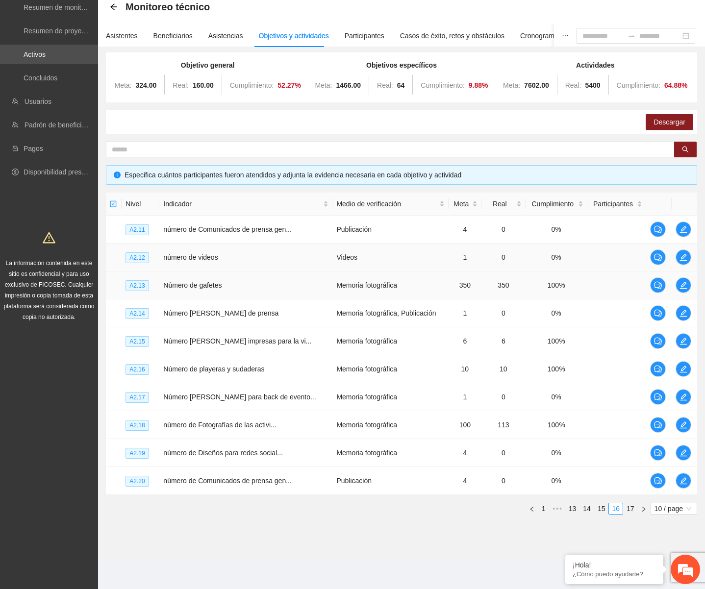
click at [433, 284] on td "Memoria fotográfica" at bounding box center [390, 285] width 116 height 28
click at [684, 284] on icon "edit" at bounding box center [683, 285] width 8 height 8
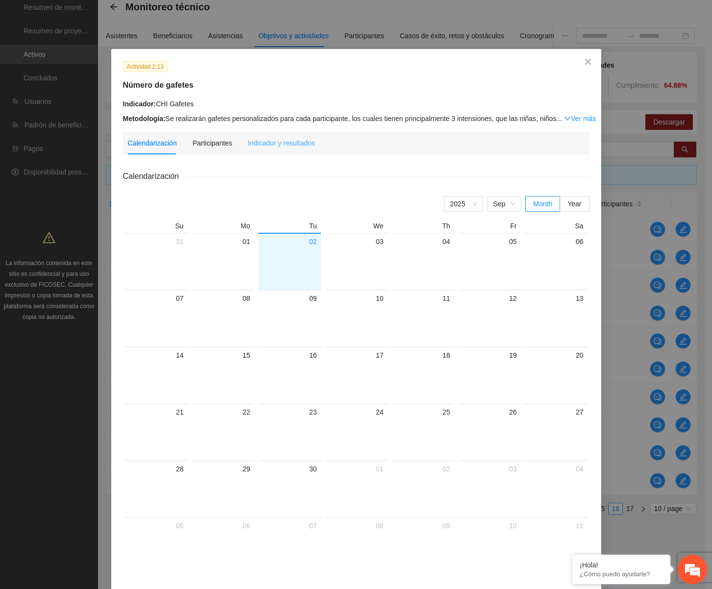
click at [258, 135] on div "Indicador y resultados" at bounding box center [281, 143] width 67 height 23
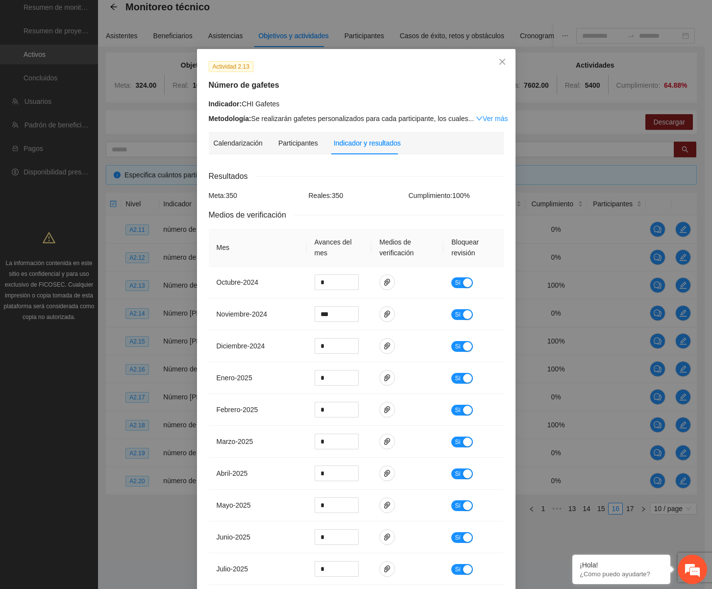
drag, startPoint x: 400, startPoint y: 129, endPoint x: 434, endPoint y: 111, distance: 38.2
click at [400, 130] on div "Actividad 2.13 Número de gafetes Indicador: CHI Gafetes Metodología: Se realiza…" at bounding box center [356, 345] width 318 height 593
click at [497, 71] on span "Close" at bounding box center [502, 62] width 26 height 26
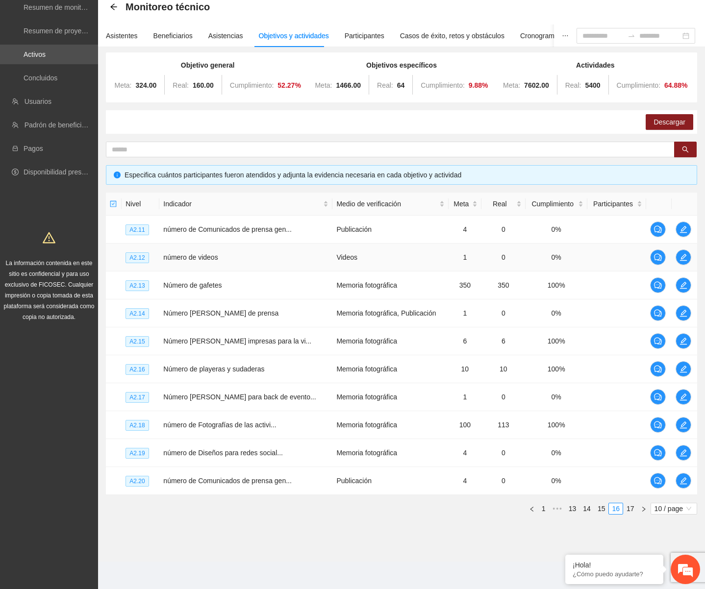
click at [399, 257] on td "Videos" at bounding box center [390, 257] width 116 height 28
click at [481, 267] on td "0" at bounding box center [503, 257] width 44 height 28
click at [605, 501] on div "Nivel Indicador Medio de verificación Meta Real Cumplimiento Participantes A2.1…" at bounding box center [401, 354] width 591 height 322
click at [605, 506] on link "15" at bounding box center [601, 508] width 14 height 11
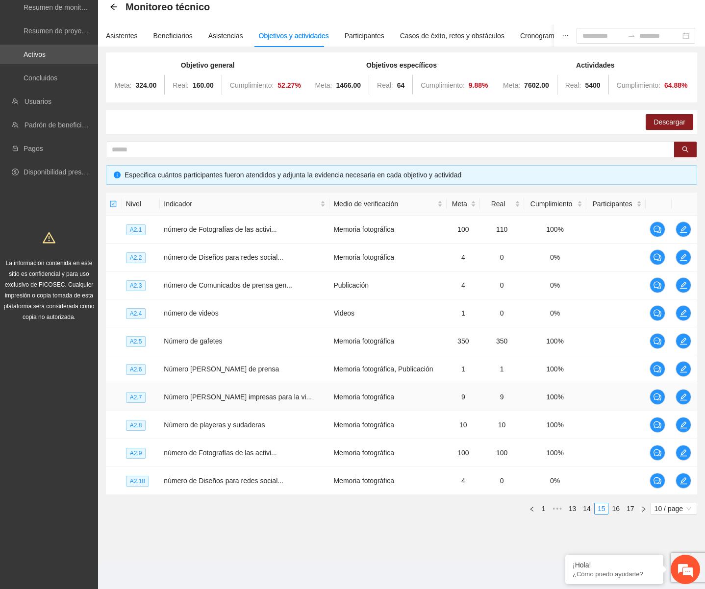
drag, startPoint x: 469, startPoint y: 387, endPoint x: 474, endPoint y: 389, distance: 5.1
click at [480, 387] on td "9" at bounding box center [502, 397] width 44 height 28
click at [684, 446] on button "button" at bounding box center [683, 453] width 16 height 16
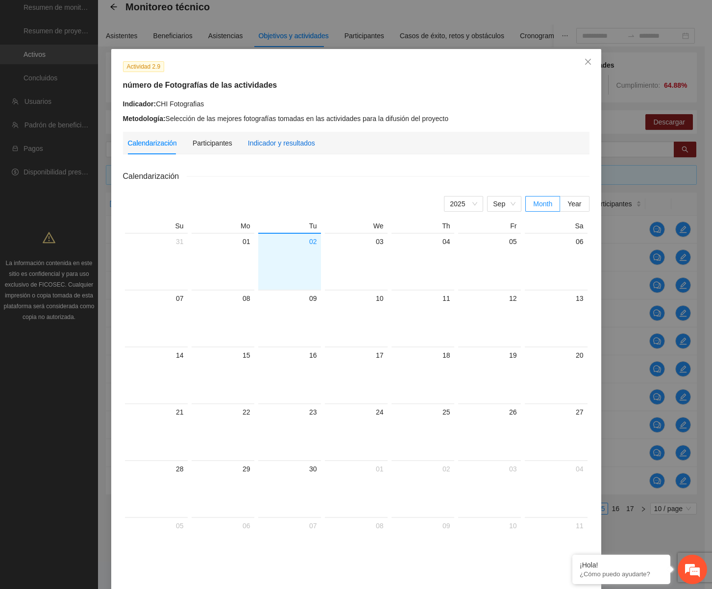
click at [252, 138] on div "Indicador y resultados" at bounding box center [281, 143] width 67 height 11
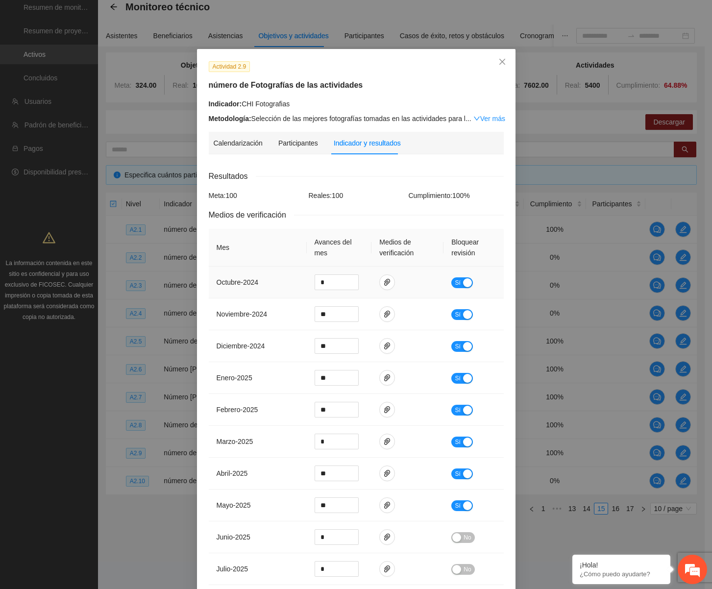
scroll to position [91, 0]
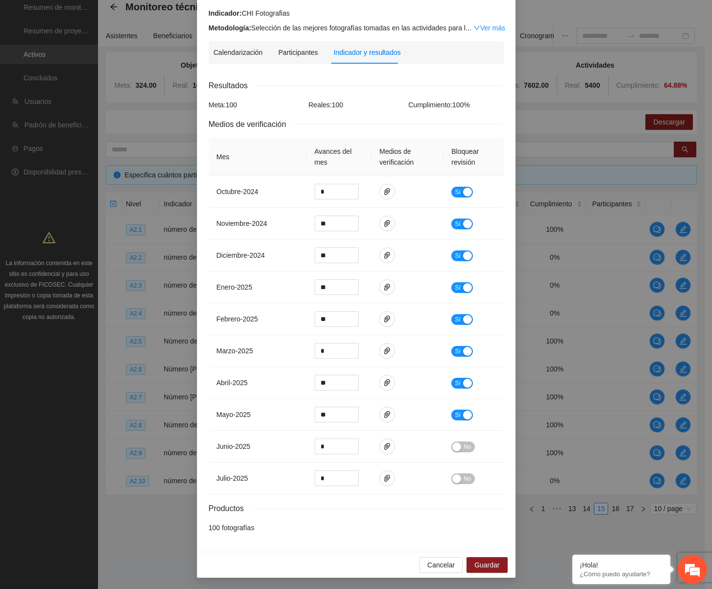
click at [433, 555] on div "Cancelar Guardar" at bounding box center [356, 565] width 318 height 26
click at [436, 565] on span "Cancelar" at bounding box center [440, 565] width 27 height 11
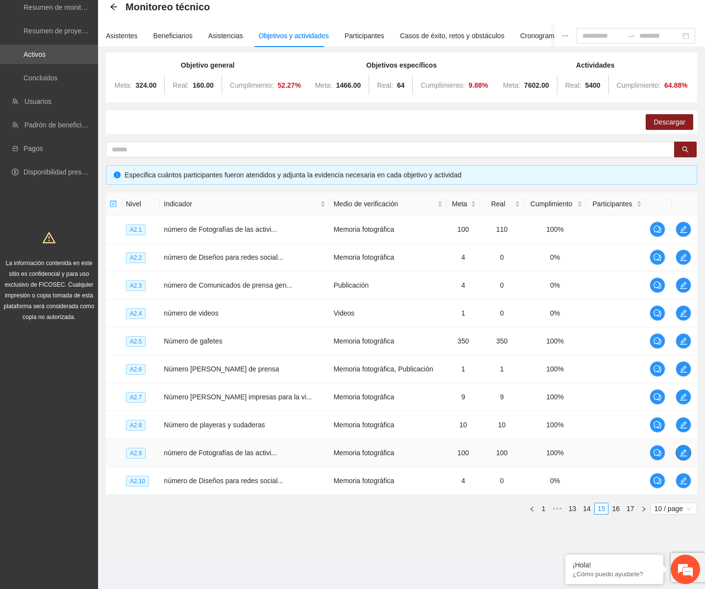
click at [680, 453] on icon "edit" at bounding box center [683, 452] width 7 height 7
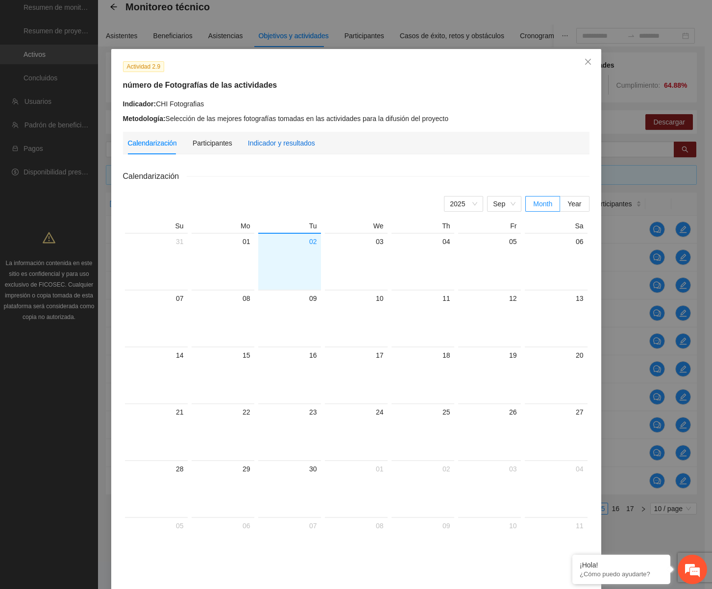
click at [264, 139] on div "Indicador y resultados" at bounding box center [281, 143] width 67 height 11
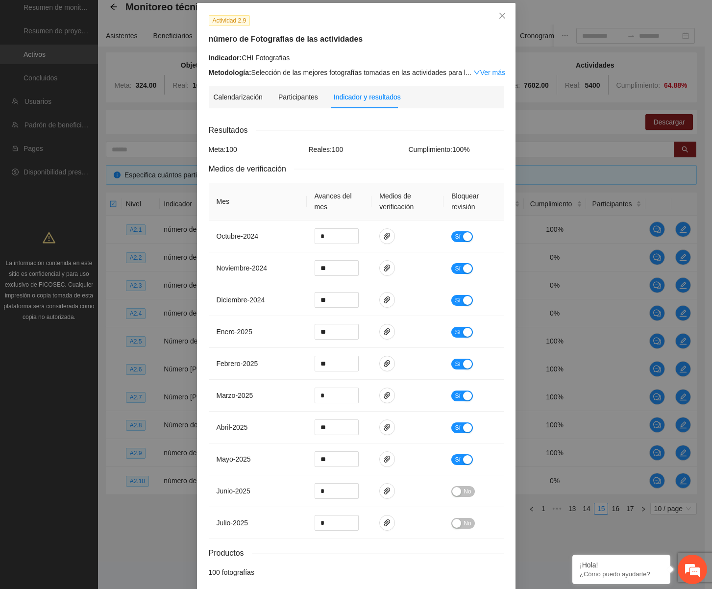
scroll to position [91, 0]
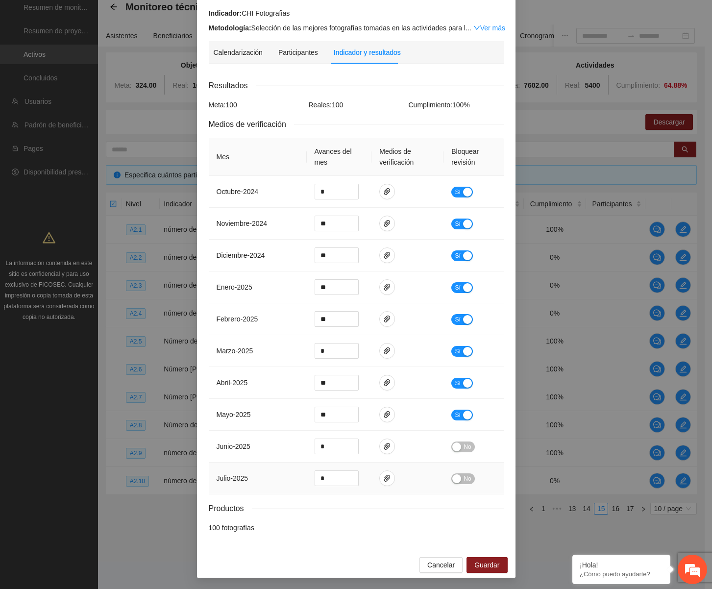
click at [459, 480] on button "No" at bounding box center [462, 478] width 23 height 11
click at [463, 444] on span "No" at bounding box center [466, 446] width 7 height 11
click at [485, 566] on span "Guardar" at bounding box center [486, 565] width 25 height 11
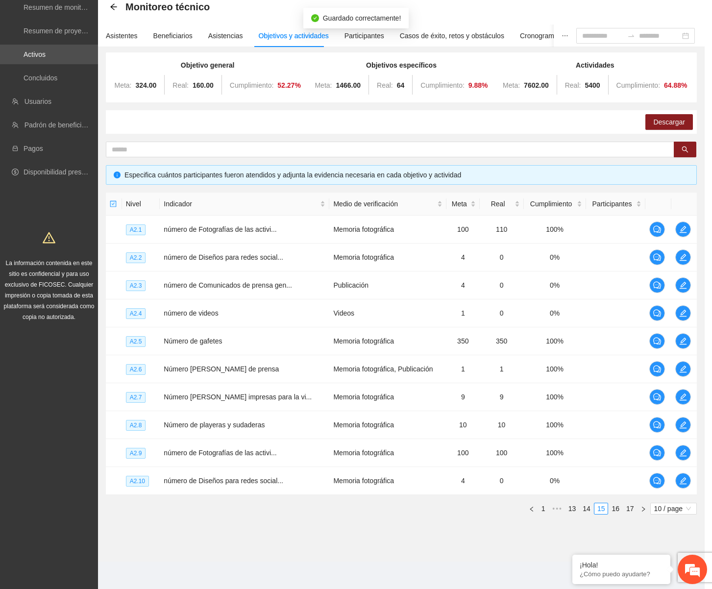
scroll to position [42, 0]
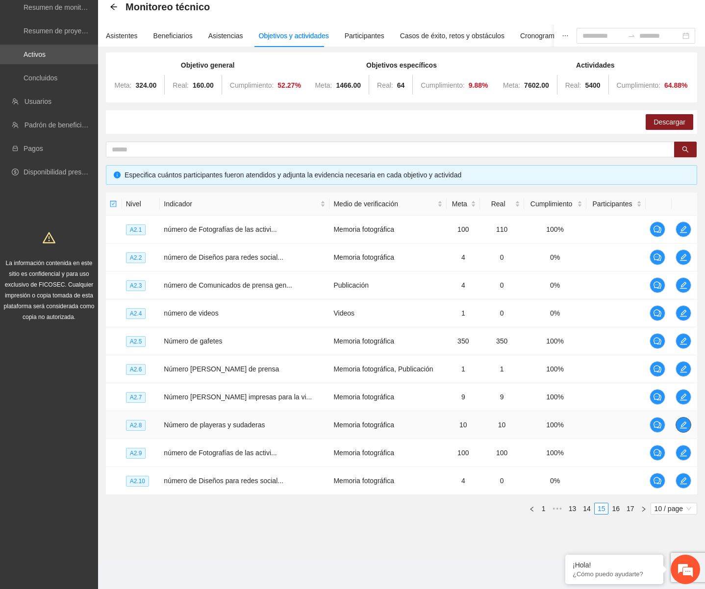
click at [680, 429] on button "button" at bounding box center [683, 425] width 16 height 16
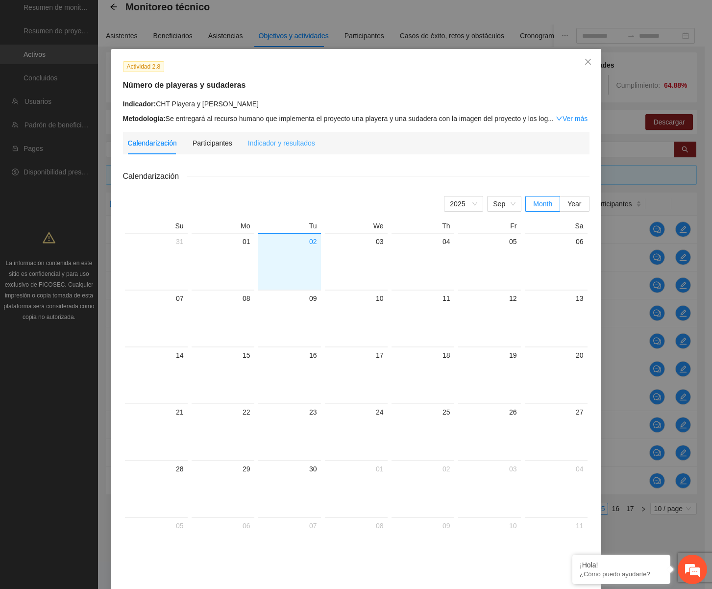
click at [277, 148] on div "Indicador y resultados" at bounding box center [281, 143] width 67 height 23
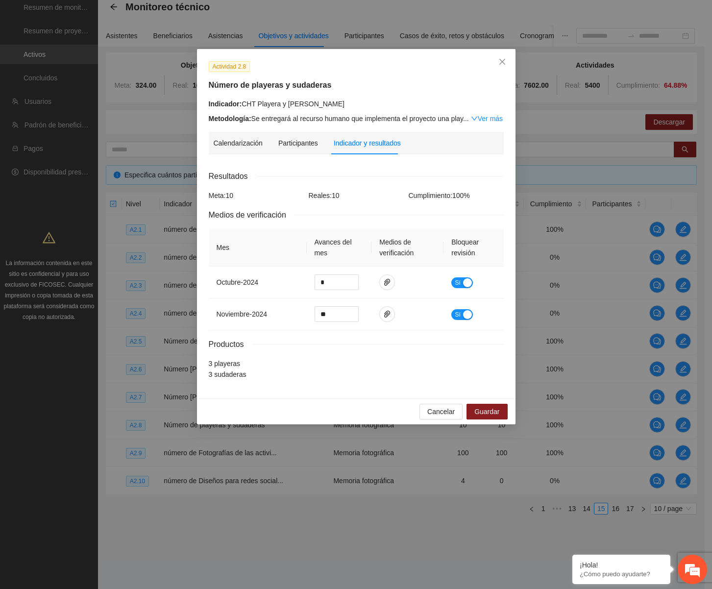
click at [419, 414] on div "Cancelar Guardar" at bounding box center [356, 411] width 318 height 26
click at [433, 411] on span "Cancelar" at bounding box center [440, 411] width 27 height 11
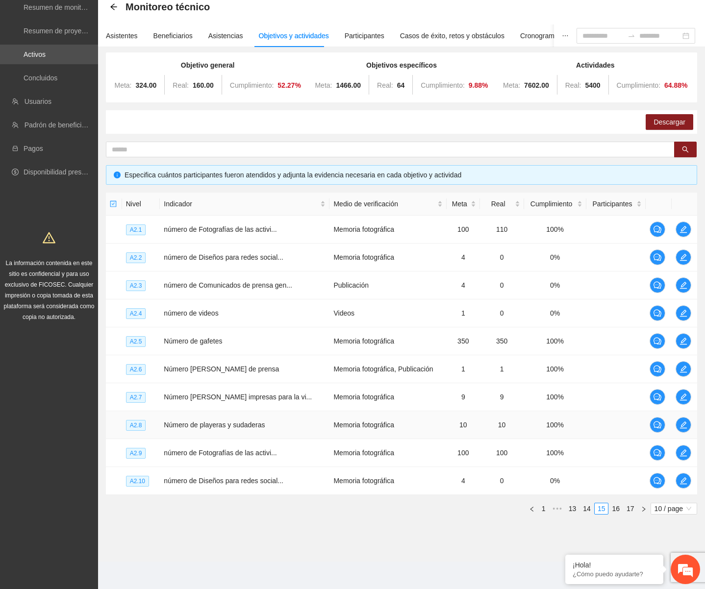
click at [329, 411] on td "Memoria fotográfica" at bounding box center [387, 425] width 117 height 28
drag, startPoint x: 336, startPoint y: 449, endPoint x: 354, endPoint y: 443, distance: 19.1
click at [336, 449] on td "Memoria fotográfica" at bounding box center [387, 453] width 117 height 28
click at [688, 366] on span "edit" at bounding box center [683, 369] width 15 height 8
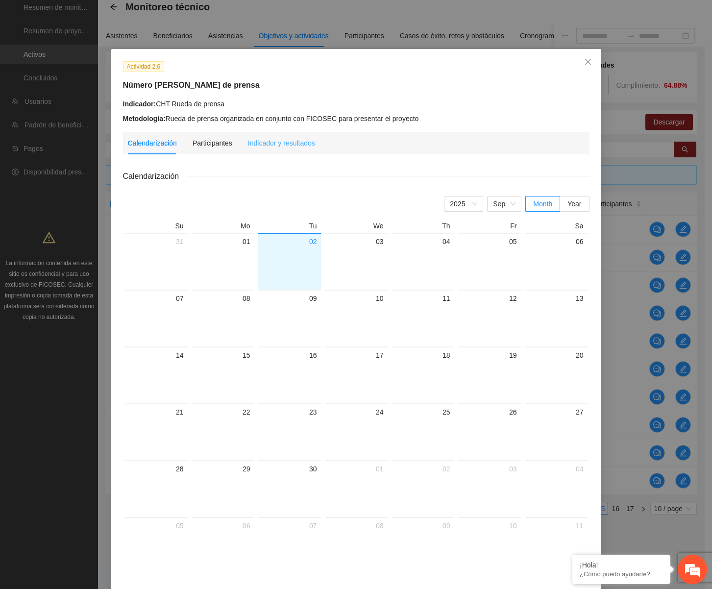
click at [281, 133] on div "Indicador y resultados" at bounding box center [281, 143] width 67 height 23
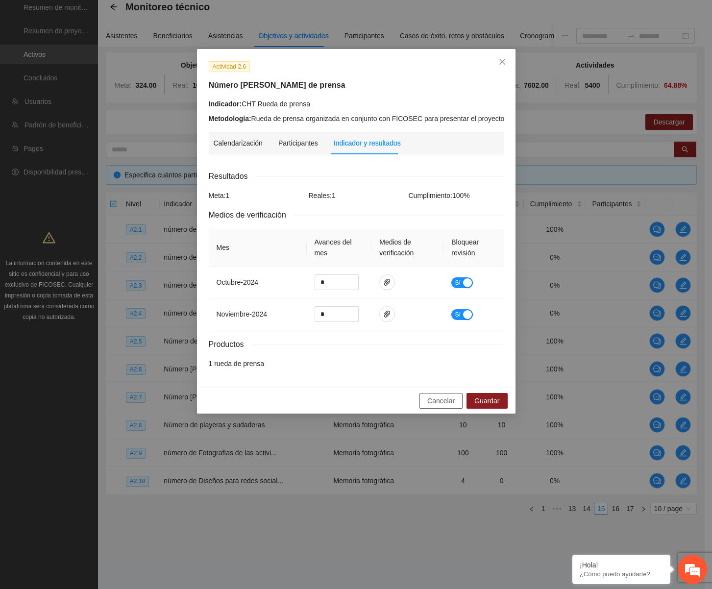
click at [423, 403] on button "Cancelar" at bounding box center [440, 401] width 43 height 16
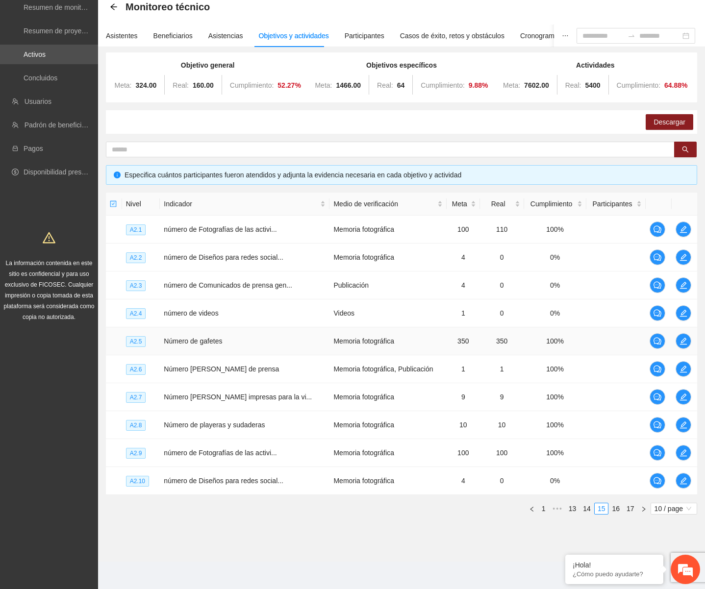
click at [414, 339] on td "Memoria fotográfica" at bounding box center [387, 341] width 117 height 28
click at [414, 321] on td "Videos" at bounding box center [387, 313] width 117 height 28
click at [350, 269] on td "Memoria fotográfica" at bounding box center [387, 257] width 117 height 28
click at [679, 231] on icon "edit" at bounding box center [683, 229] width 8 height 8
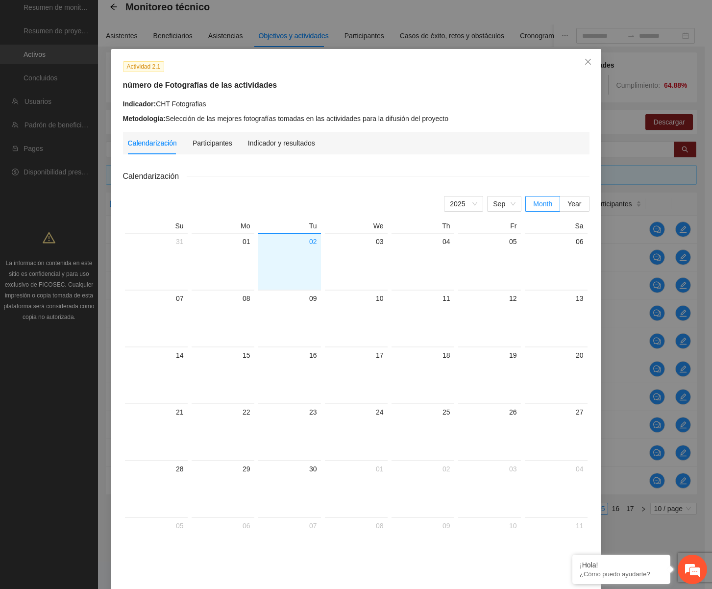
click at [264, 150] on div "Indicador y resultados" at bounding box center [281, 143] width 67 height 23
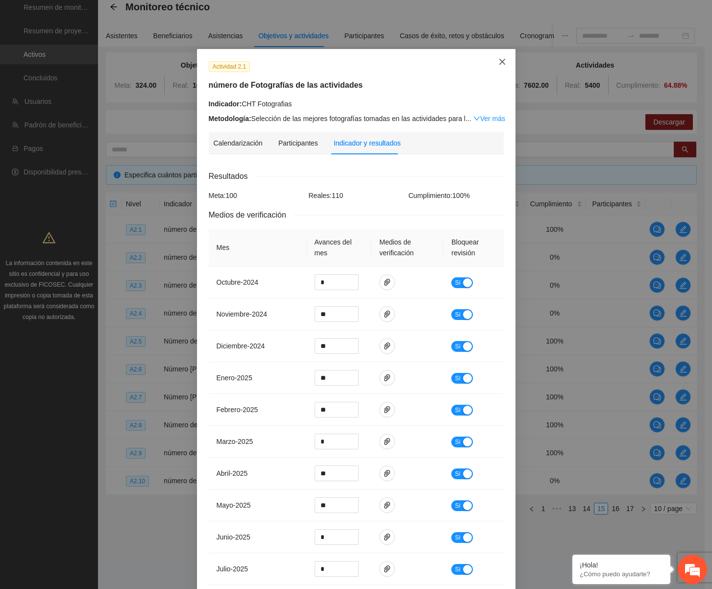
click at [499, 59] on icon "close" at bounding box center [502, 62] width 8 height 8
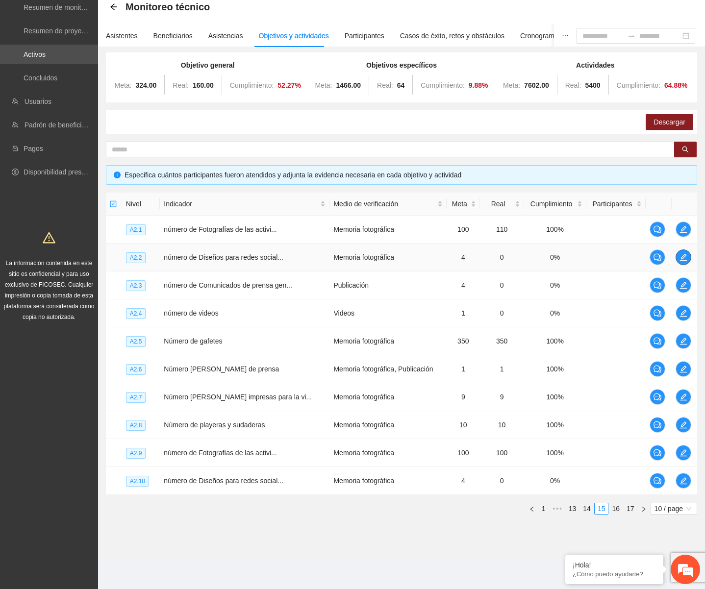
click at [683, 256] on icon "edit" at bounding box center [683, 257] width 8 height 8
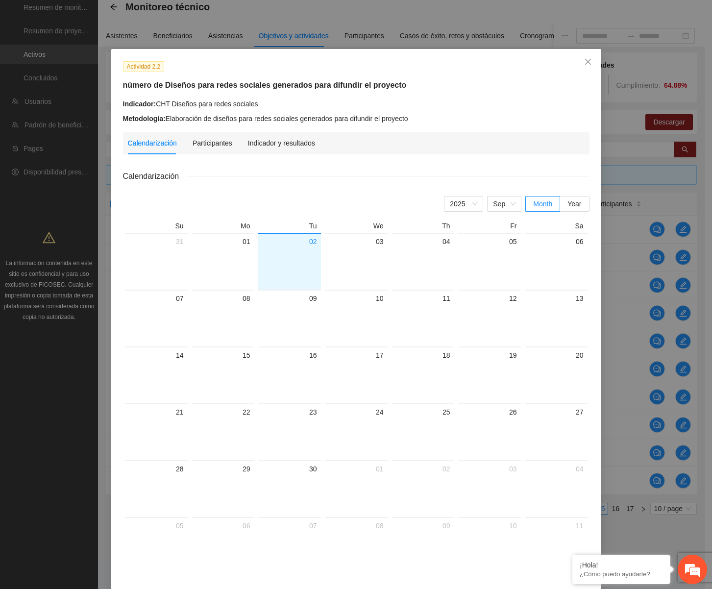
click at [297, 154] on div "Calendarización Participantes Indicador y resultados Calendarización [DATE] Mon…" at bounding box center [356, 355] width 466 height 446
click at [296, 149] on div "Indicador y resultados" at bounding box center [281, 143] width 67 height 23
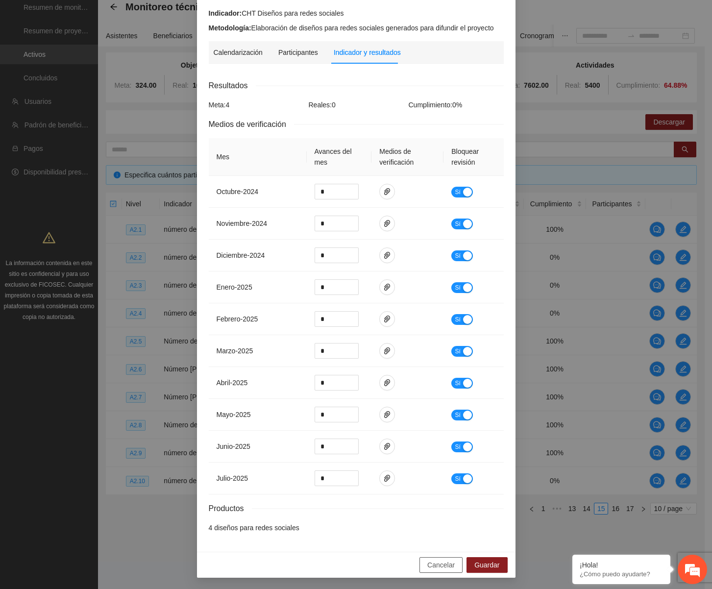
click at [441, 567] on span "Cancelar" at bounding box center [440, 565] width 27 height 11
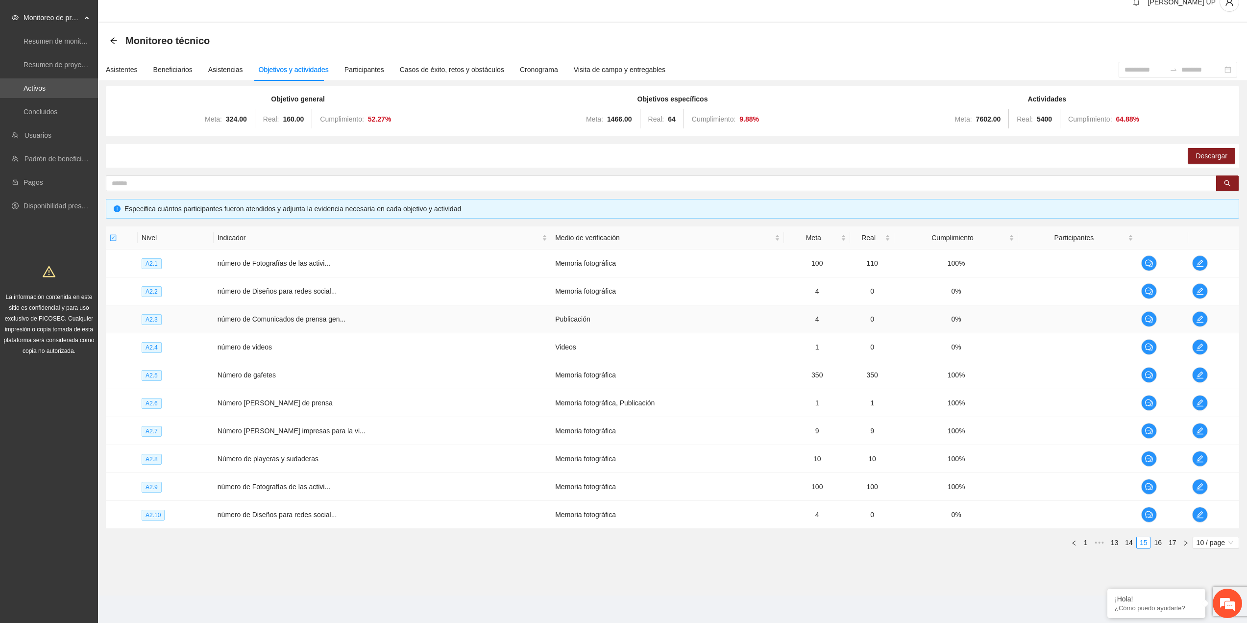
scroll to position [0, 0]
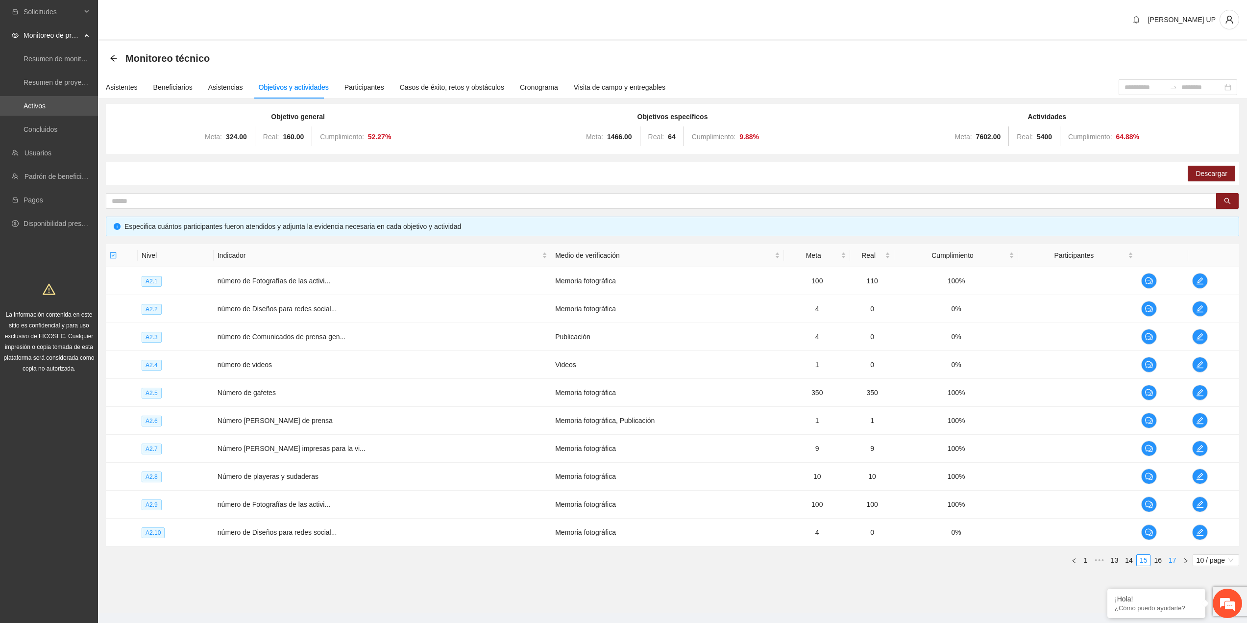
click at [888, 563] on link "17" at bounding box center [1173, 560] width 14 height 11
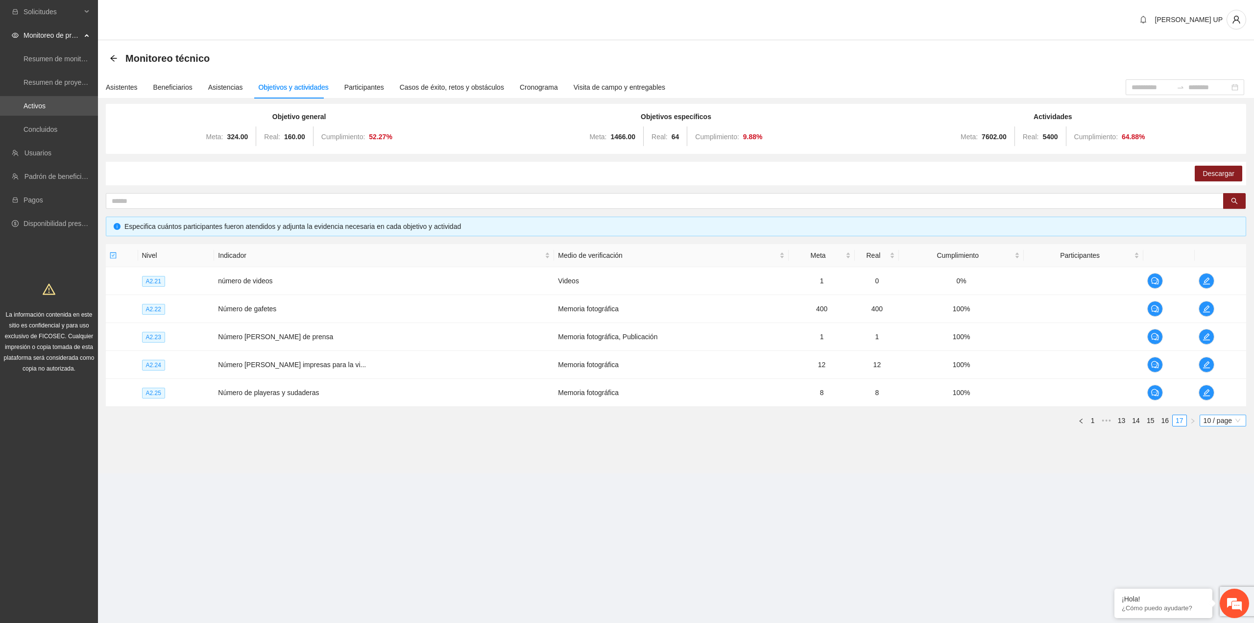
click at [888, 424] on span "10 / page" at bounding box center [1223, 420] width 39 height 11
click at [888, 487] on div "100 / page" at bounding box center [1223, 485] width 35 height 11
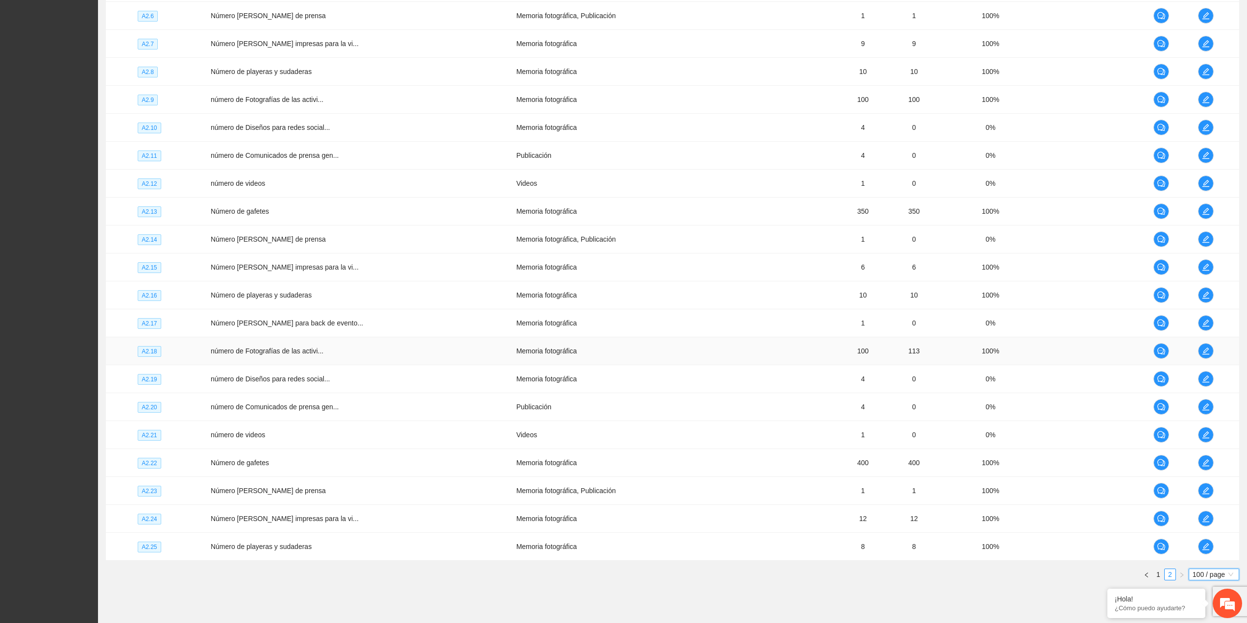
scroll to position [1505, 0]
